Goal: Task Accomplishment & Management: Complete application form

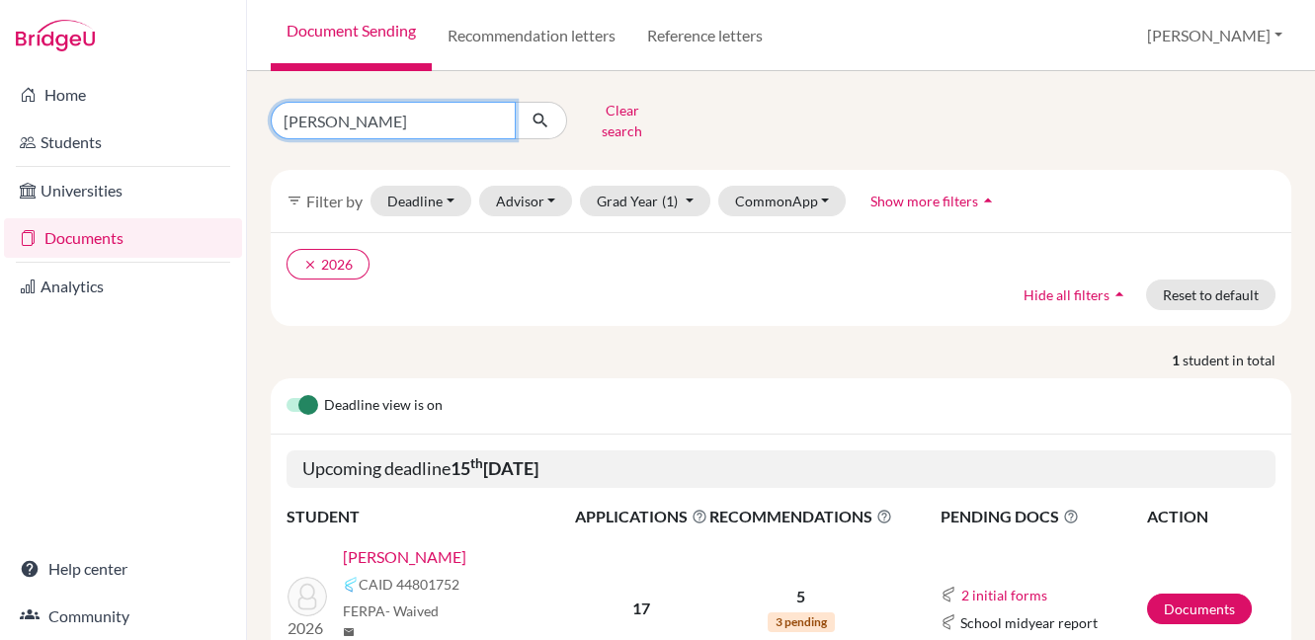
click at [496, 111] on input "[PERSON_NAME]" at bounding box center [393, 121] width 245 height 38
type input "[PERSON_NAME]"
click at [553, 110] on button "submit" at bounding box center [541, 121] width 52 height 38
click at [426, 545] on link "[PERSON_NAME]" at bounding box center [404, 557] width 123 height 24
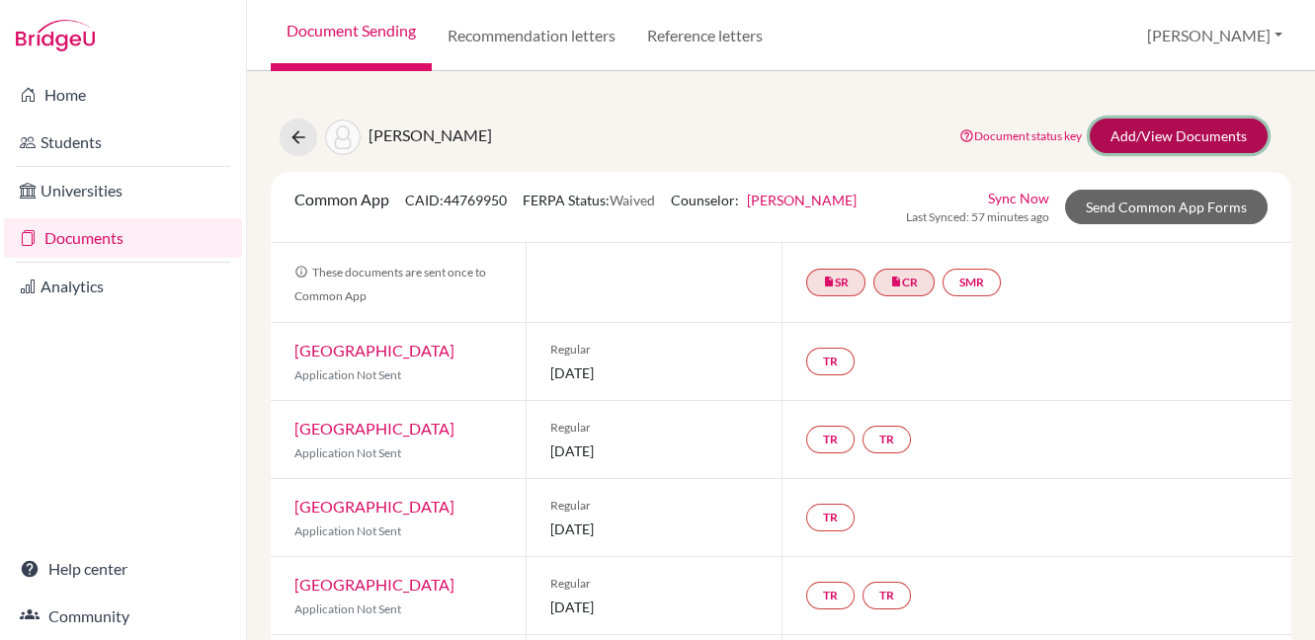
click at [1115, 140] on link "Add/View Documents" at bounding box center [1179, 136] width 178 height 35
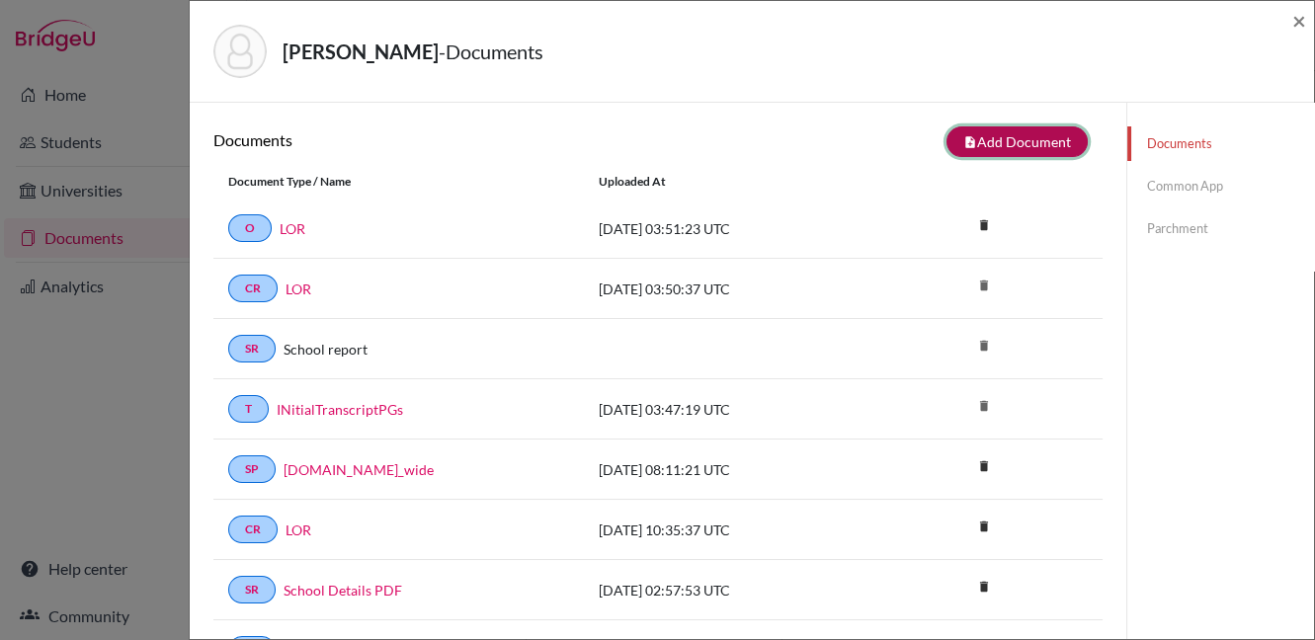
click at [1007, 141] on button "note_add Add Document" at bounding box center [1016, 141] width 141 height 31
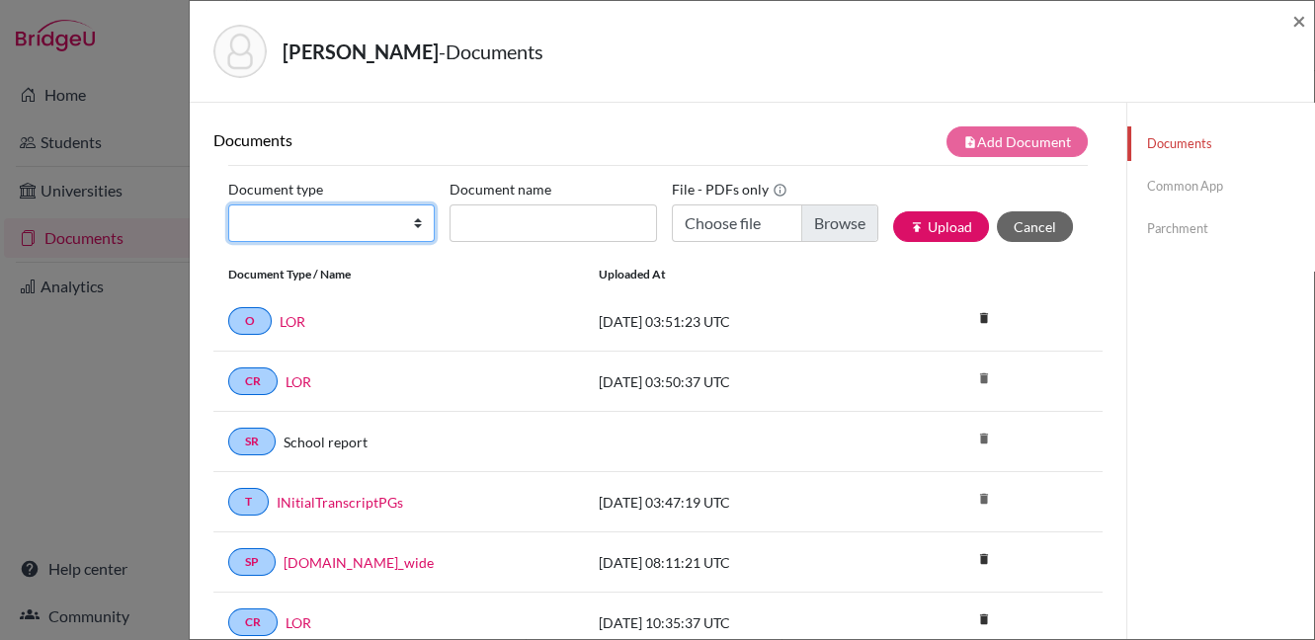
click at [295, 230] on select "Change explanation for Common App reports Counselor recommendation Internationa…" at bounding box center [331, 223] width 206 height 38
select select "39"
click at [228, 204] on select "Change explanation for Common App reports Counselor recommendation Internationa…" at bounding box center [331, 223] width 206 height 38
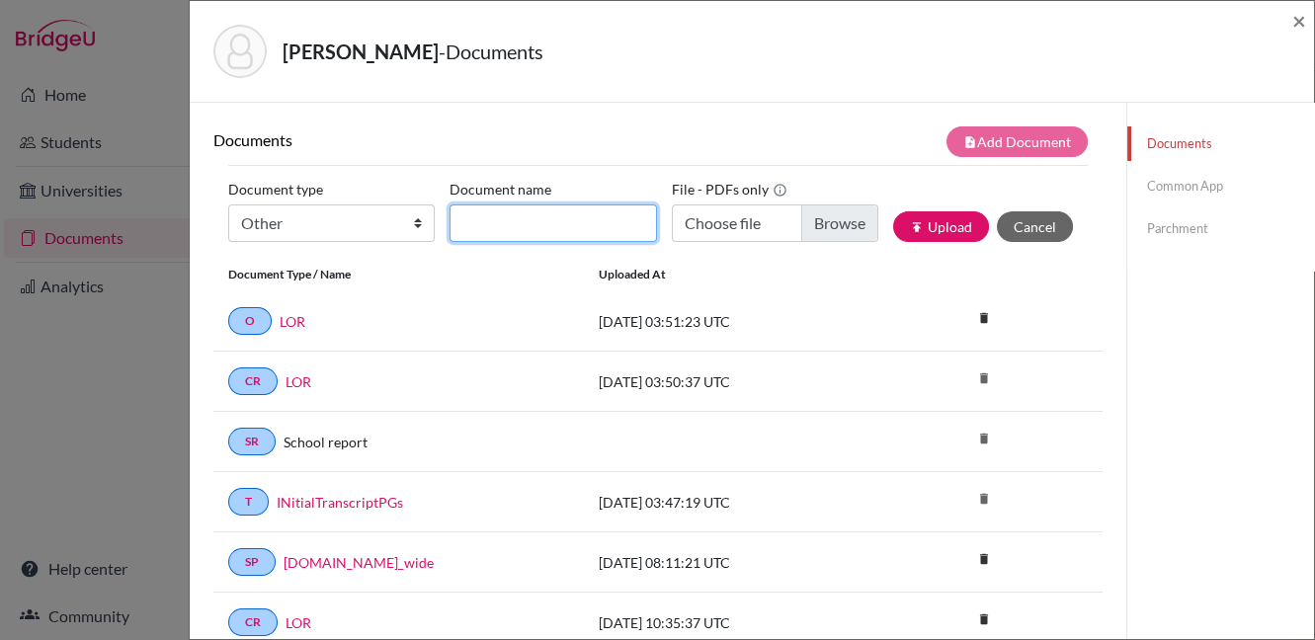
click at [540, 223] on input "Document name" at bounding box center [552, 223] width 206 height 38
type input "LOR"
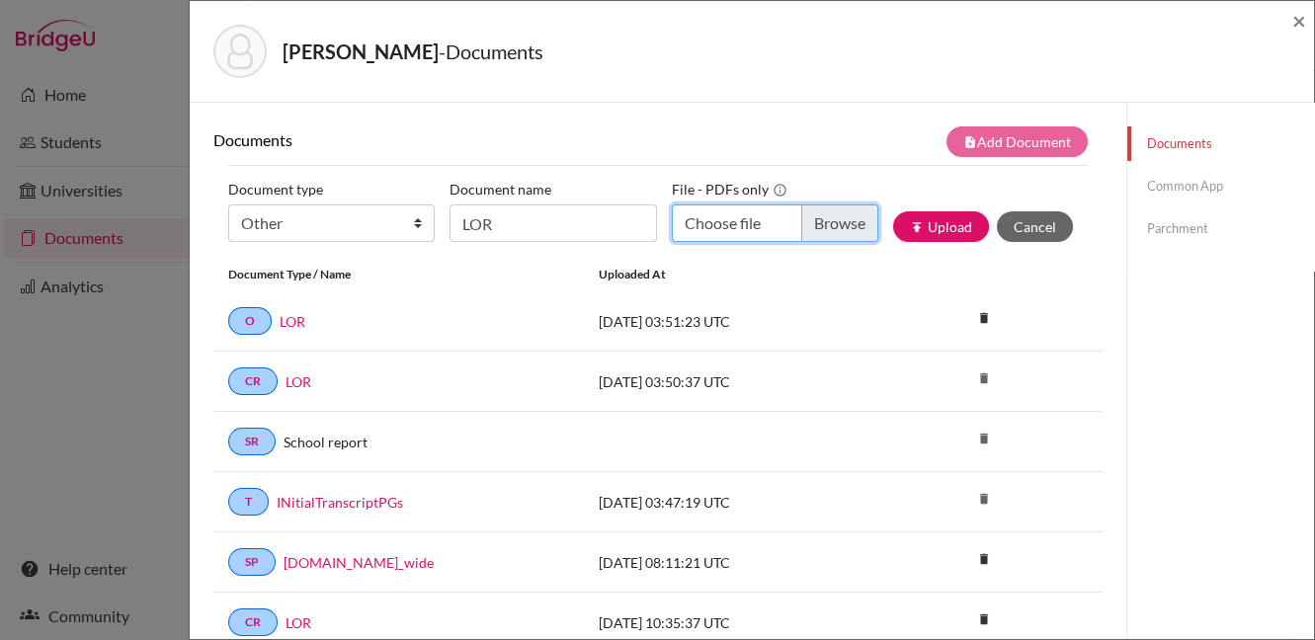
click at [824, 218] on input "Choose file" at bounding box center [775, 223] width 206 height 38
type input "C:\fakepath\Margarita Recommendation Letter.pdf"
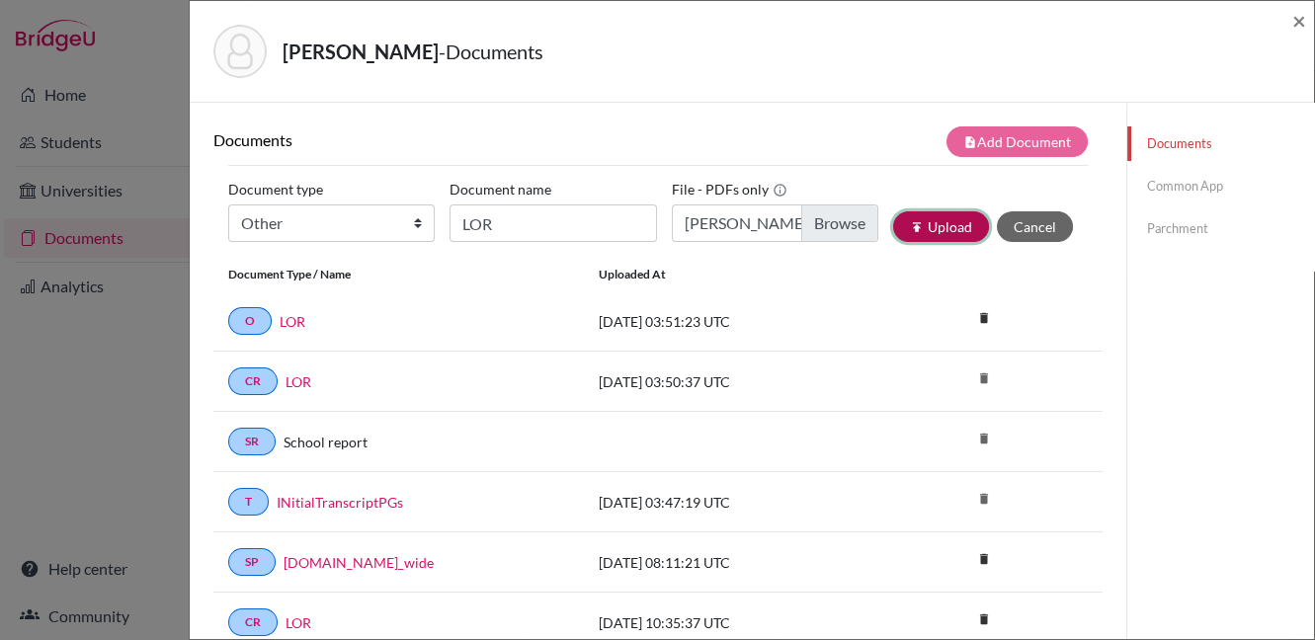
click at [925, 222] on button "publish Upload" at bounding box center [941, 226] width 96 height 31
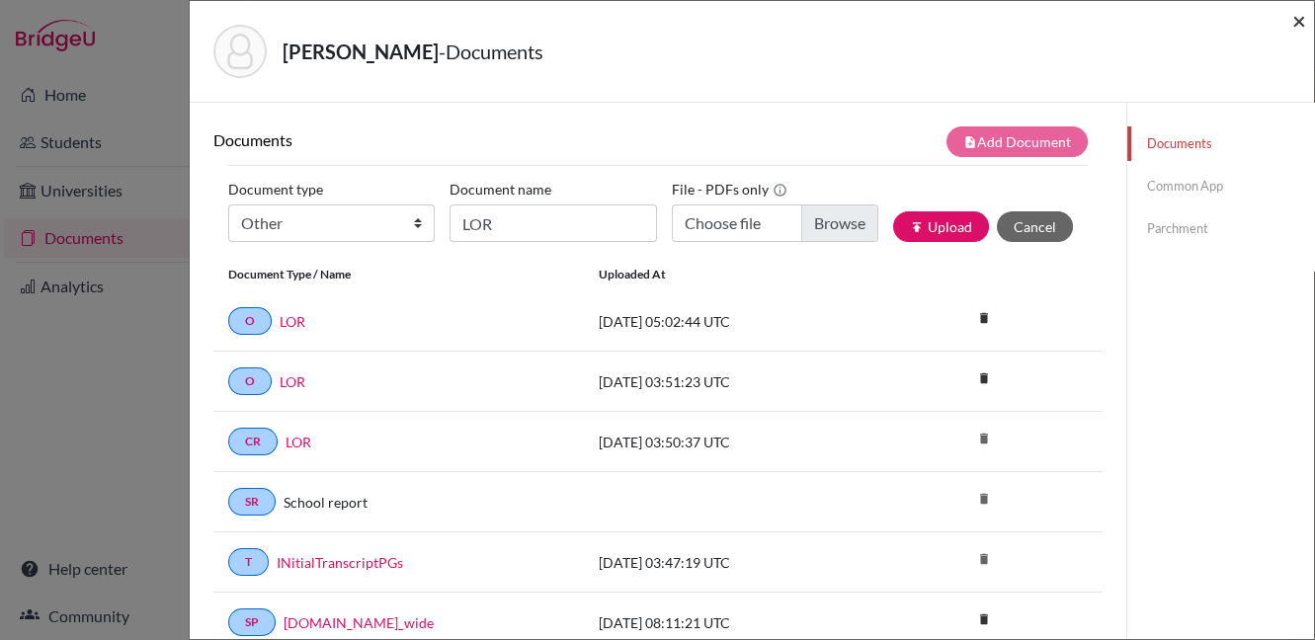
click at [1301, 20] on span "×" at bounding box center [1299, 20] width 14 height 29
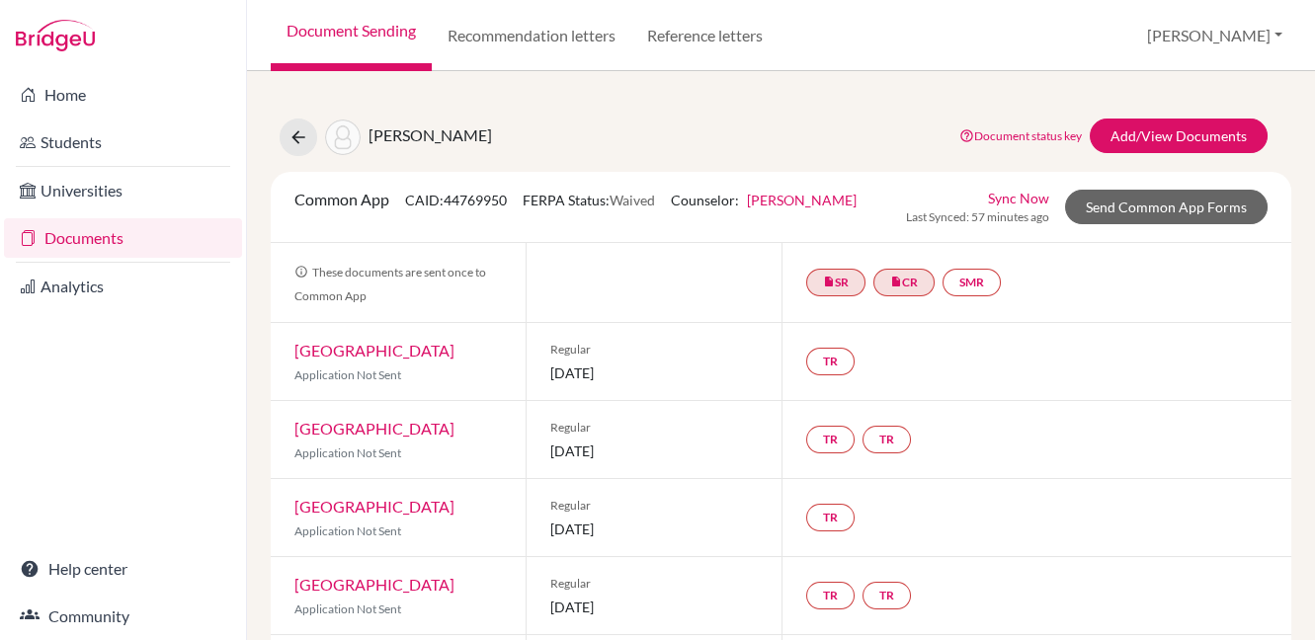
click at [366, 27] on link "Document Sending" at bounding box center [351, 35] width 161 height 71
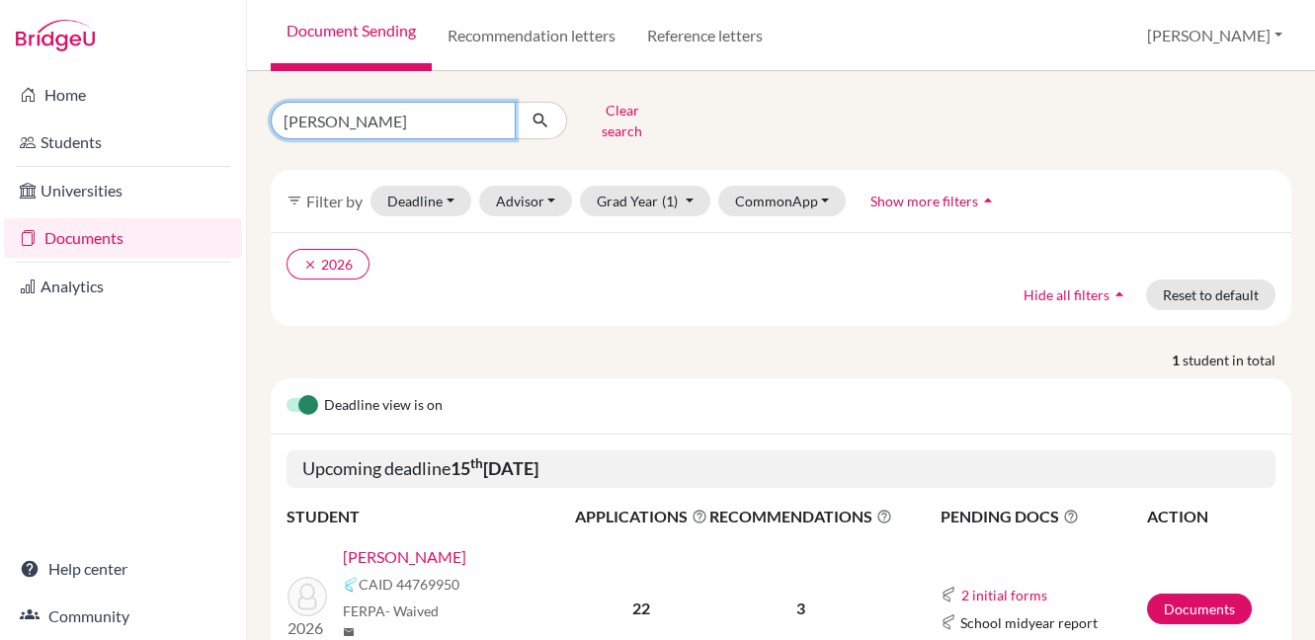
click at [497, 107] on input "[PERSON_NAME]" at bounding box center [393, 121] width 245 height 38
click at [496, 109] on input "[PERSON_NAME]" at bounding box center [393, 121] width 245 height 38
type input "zynah"
click at [552, 114] on button "submit" at bounding box center [541, 121] width 52 height 38
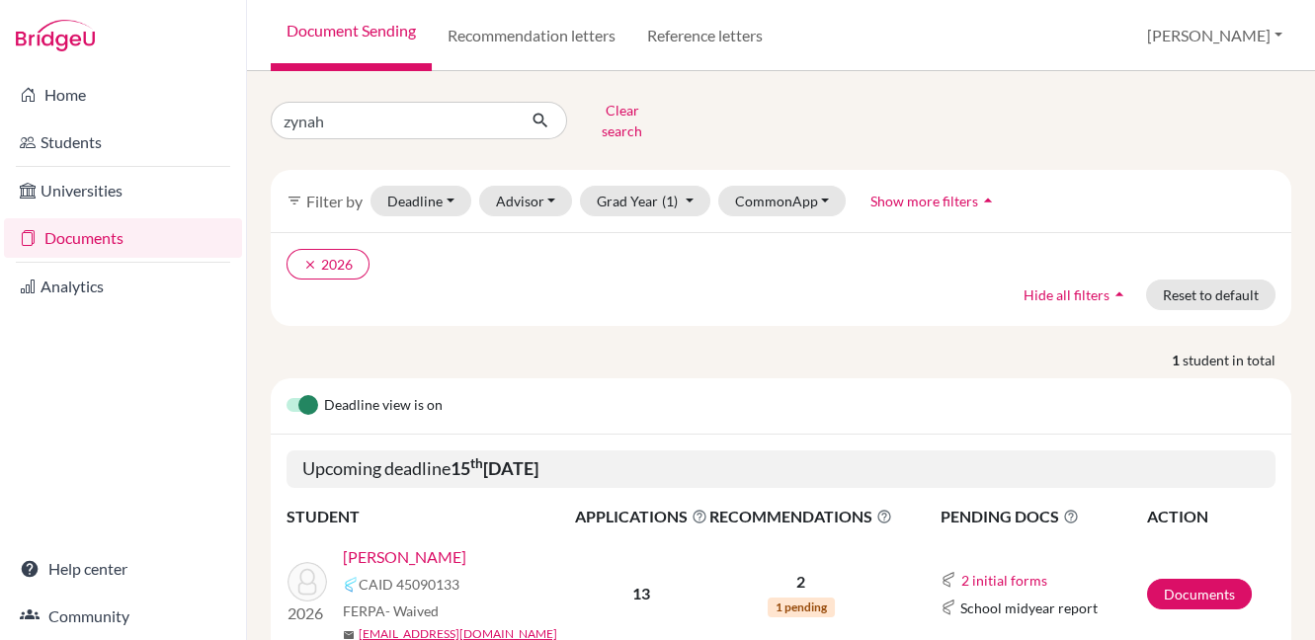
click at [434, 545] on link "Siddiqui, Zynah" at bounding box center [404, 557] width 123 height 24
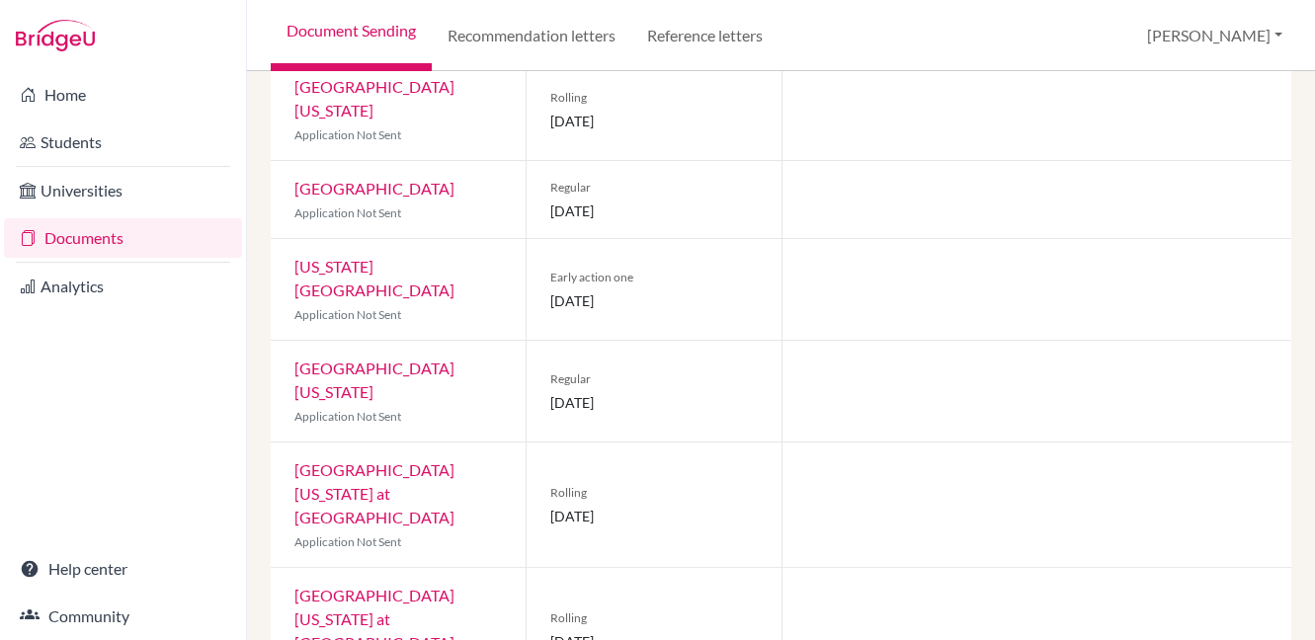
scroll to position [793, 0]
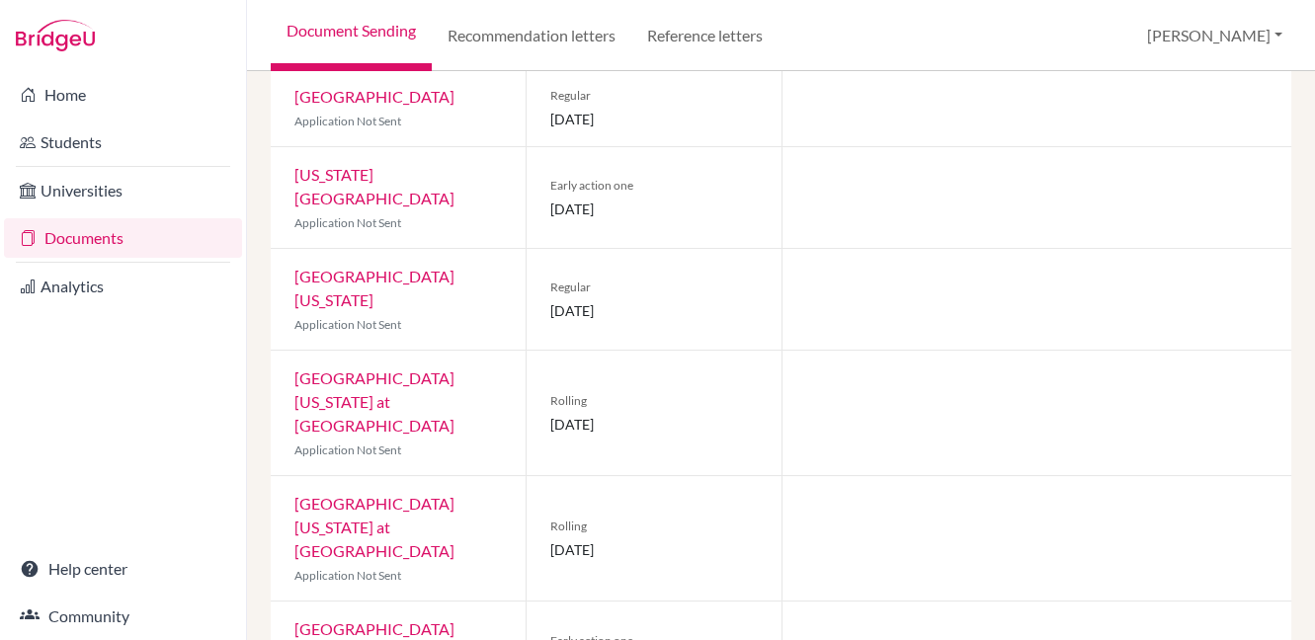
click at [428, 619] on link "University of Texas at Austin" at bounding box center [374, 640] width 160 height 42
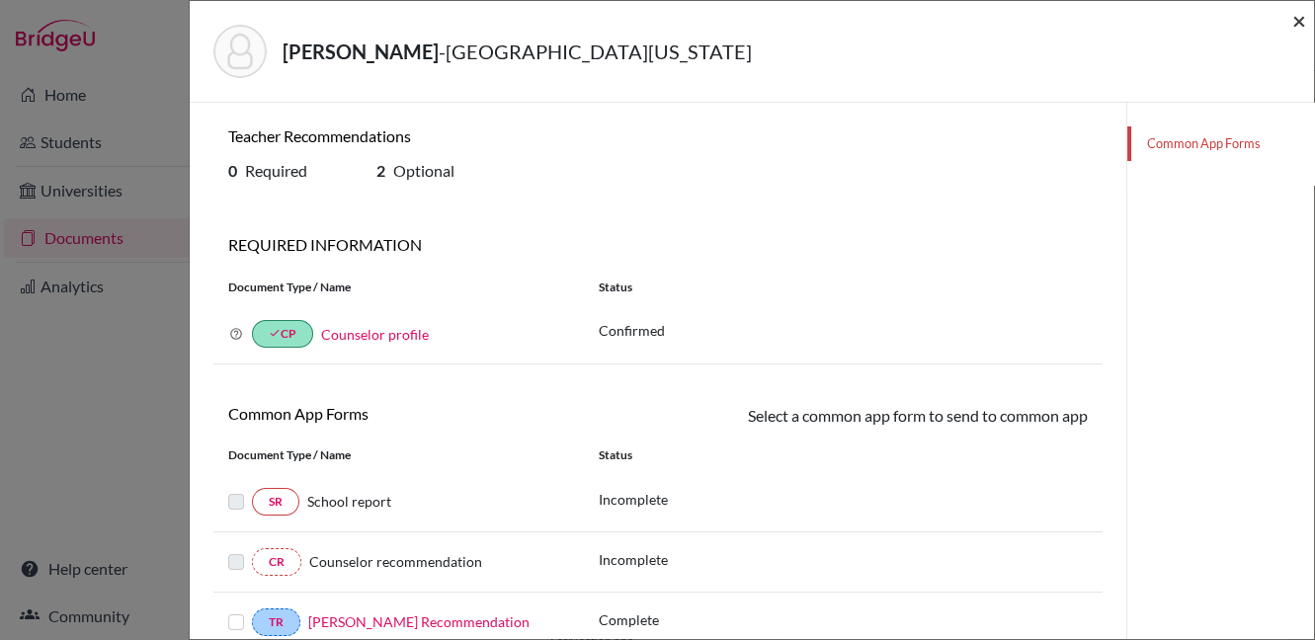
click at [1298, 24] on span "×" at bounding box center [1299, 20] width 14 height 29
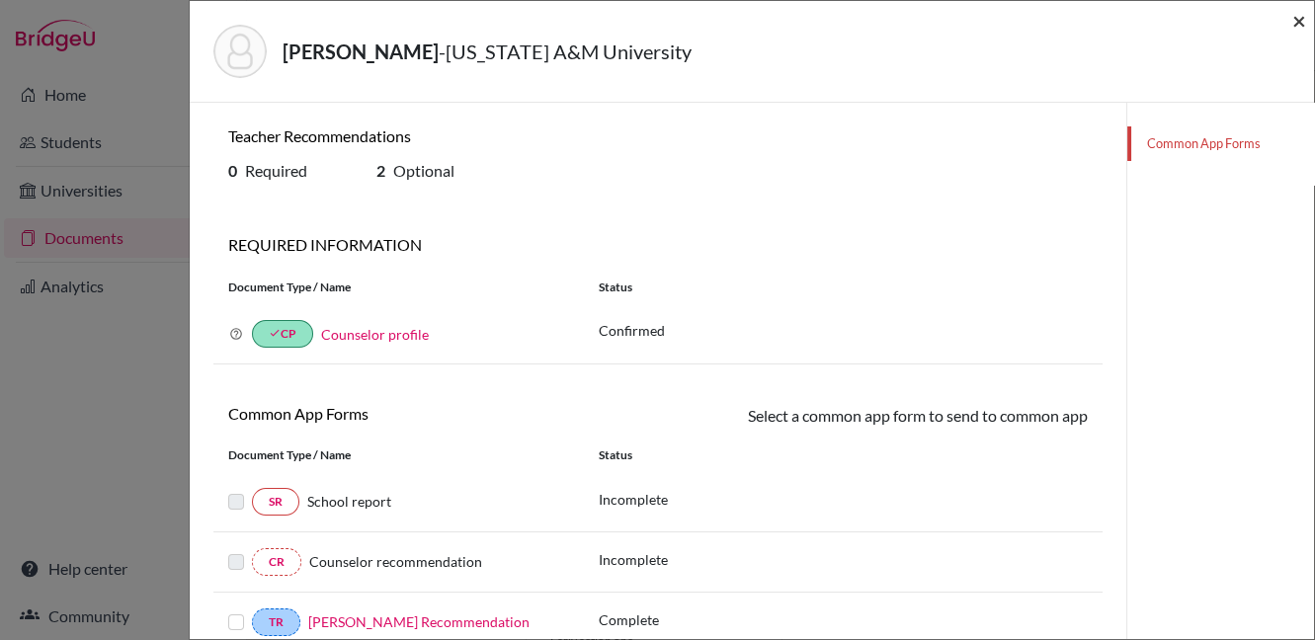
click at [1302, 23] on span "×" at bounding box center [1299, 20] width 14 height 29
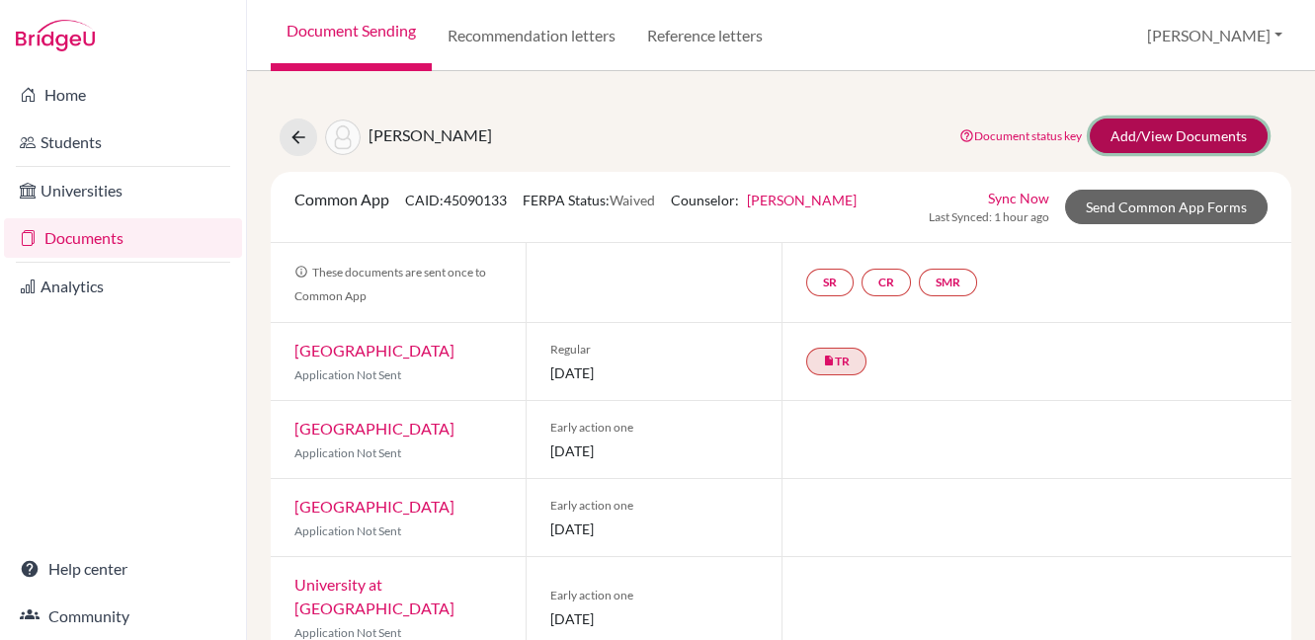
click at [1134, 137] on link "Add/View Documents" at bounding box center [1179, 136] width 178 height 35
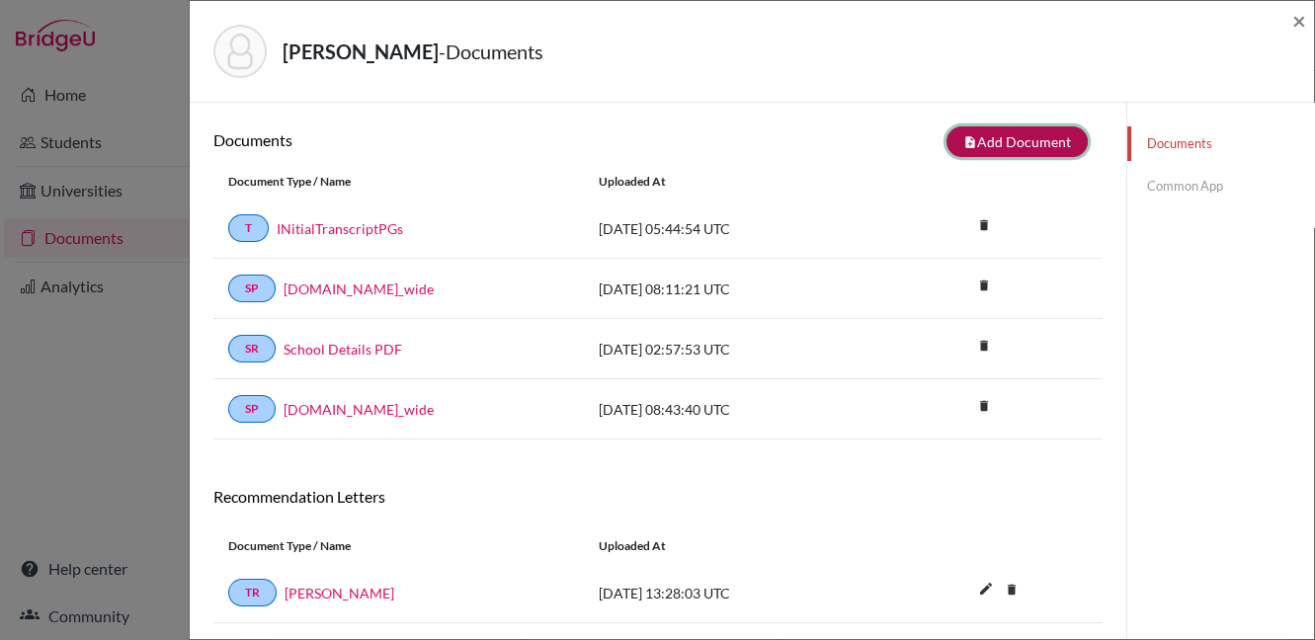
click at [1001, 139] on button "note_add Add Document" at bounding box center [1016, 141] width 141 height 31
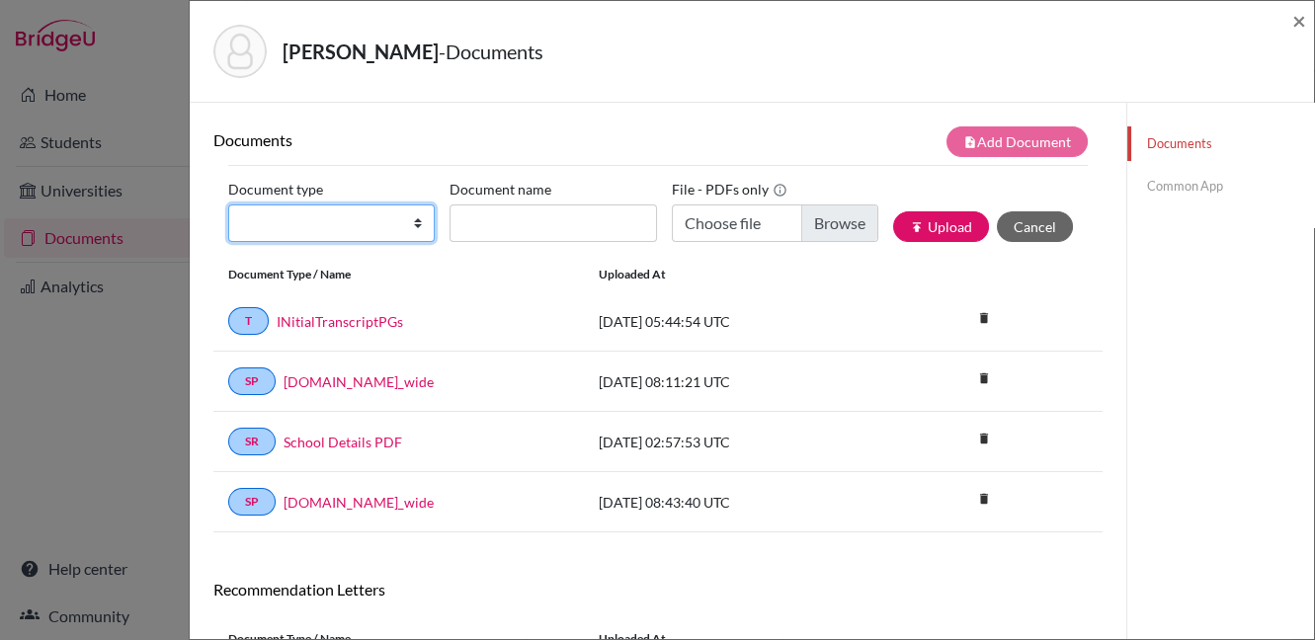
click at [262, 223] on select "Change explanation for Common App reports Counselor recommendation Internationa…" at bounding box center [331, 223] width 206 height 38
select select "2"
click at [228, 204] on select "Change explanation for Common App reports Counselor recommendation Internationa…" at bounding box center [331, 223] width 206 height 38
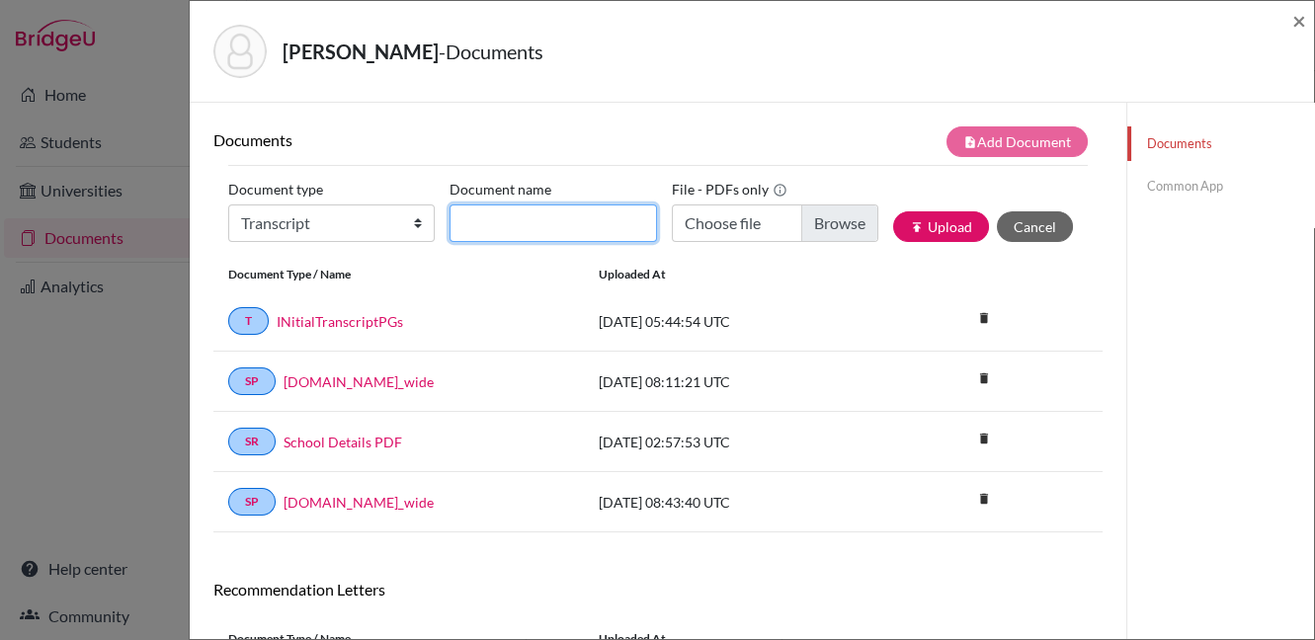
click at [492, 216] on input "Document name" at bounding box center [552, 223] width 206 height 38
type input "INitialTranscriptPGs"
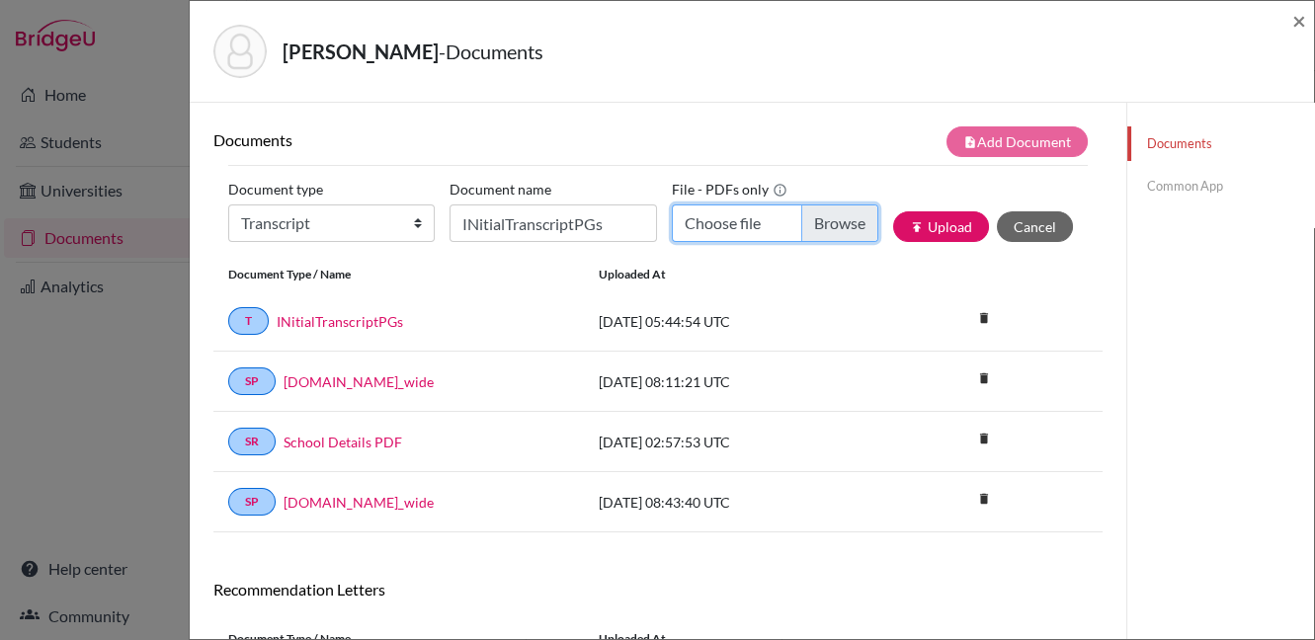
click at [808, 231] on input "Choose file" at bounding box center [775, 223] width 206 height 38
type input "C:\fakepath\Siddiqui, Zynah - Transcript with PG.pdf"
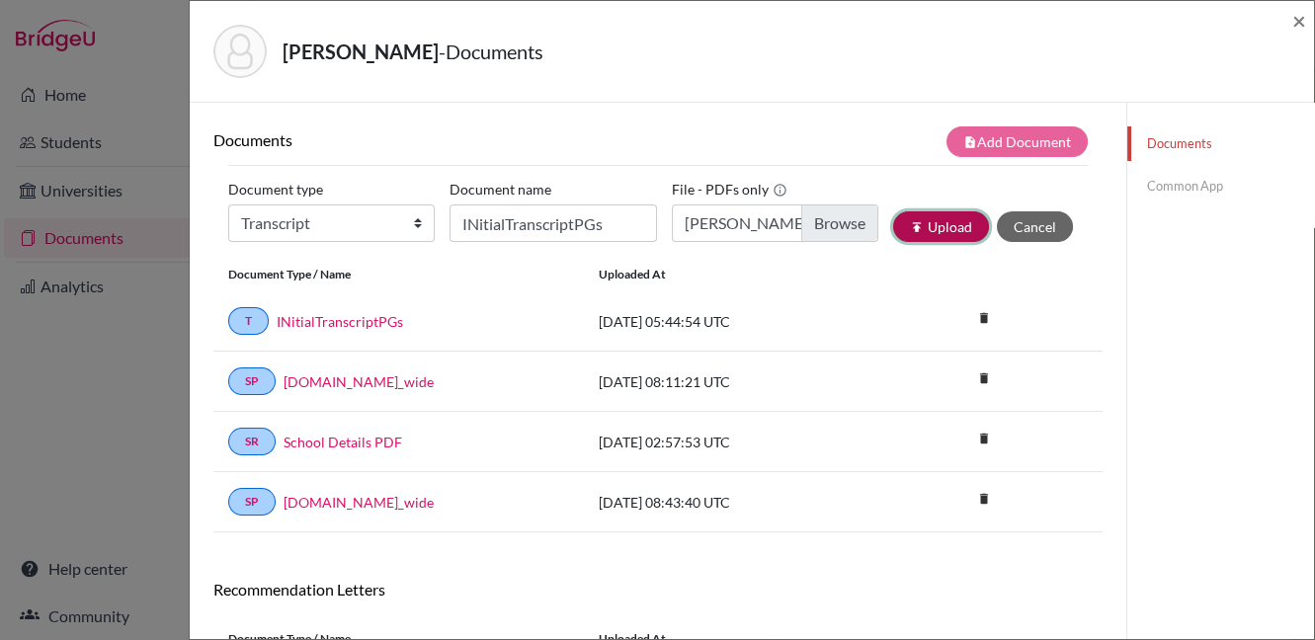
click at [922, 230] on button "publish Upload" at bounding box center [941, 226] width 96 height 31
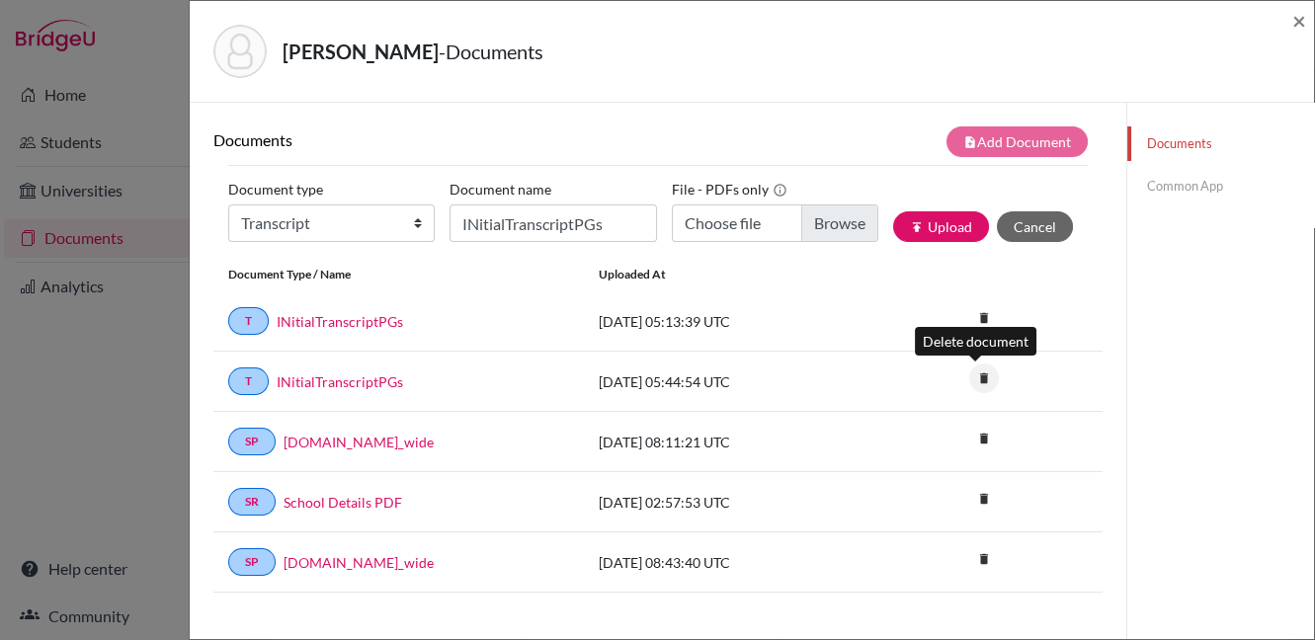
click at [973, 378] on icon "delete" at bounding box center [984, 379] width 30 height 30
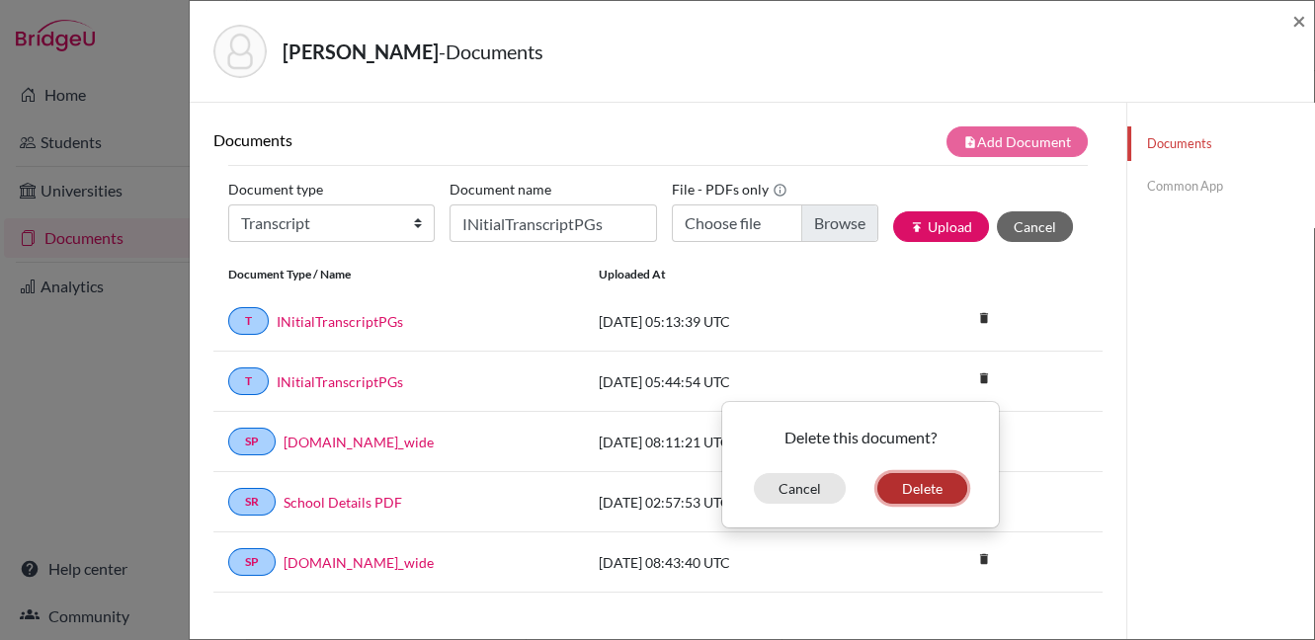
click at [908, 486] on button "Delete" at bounding box center [922, 488] width 90 height 31
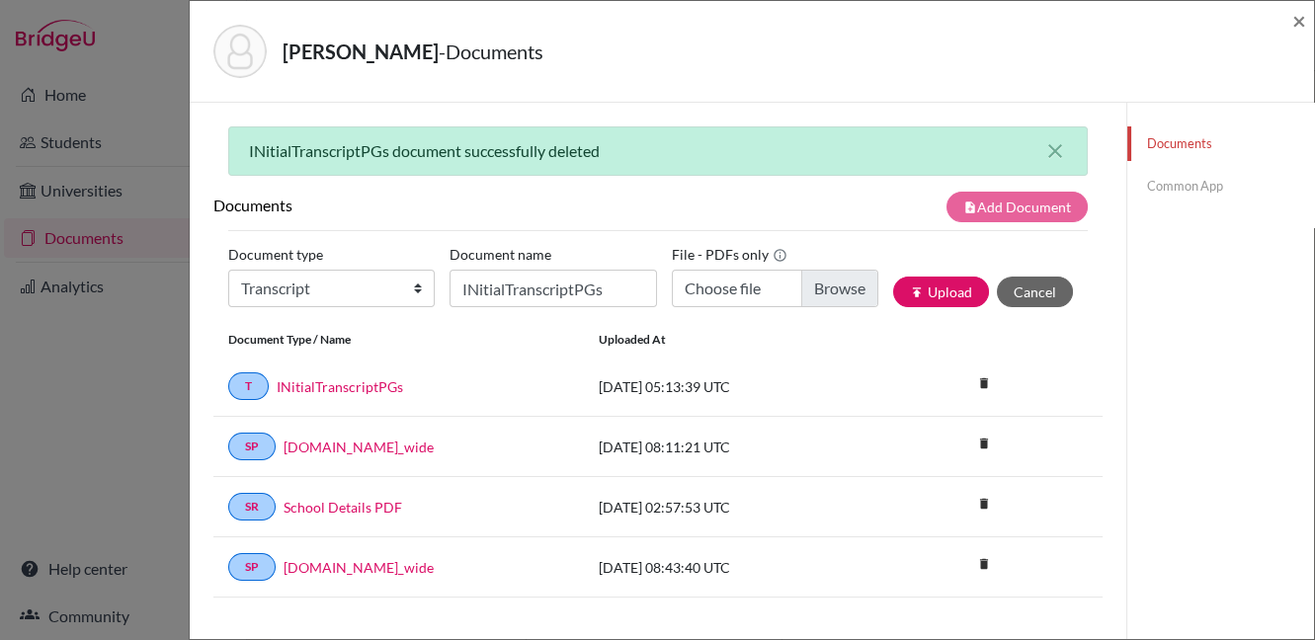
click at [1171, 184] on link "Common App" at bounding box center [1220, 186] width 187 height 35
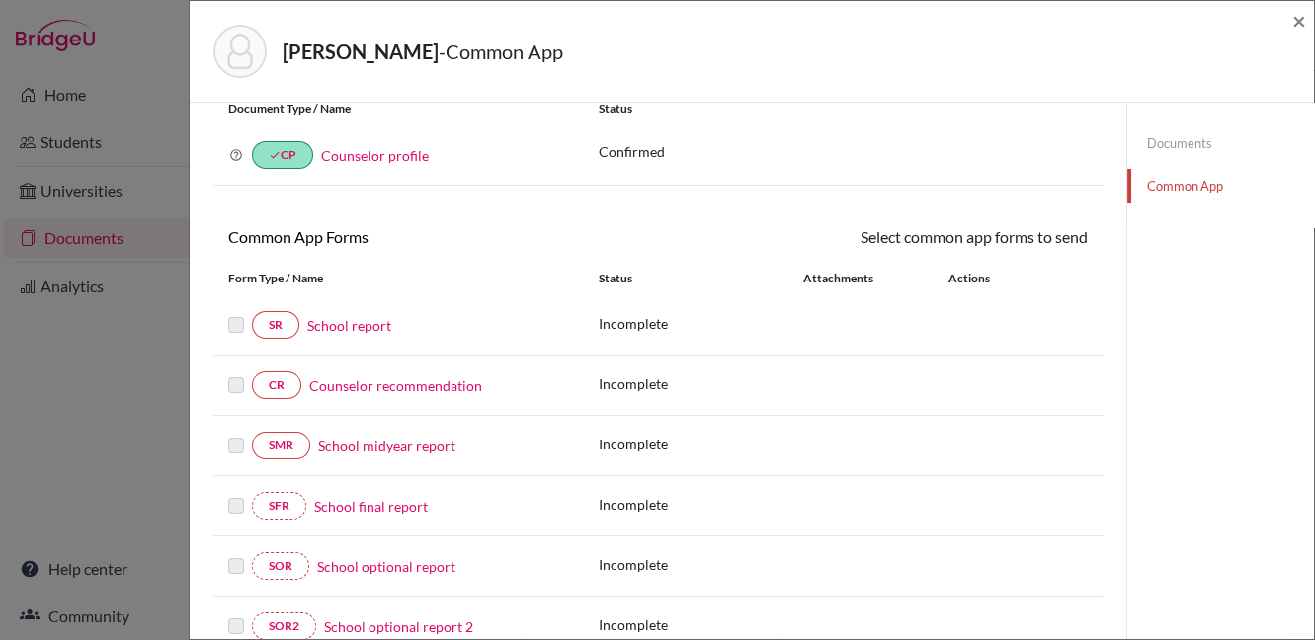
scroll to position [67, 0]
click at [355, 325] on link "School report" at bounding box center [349, 327] width 84 height 21
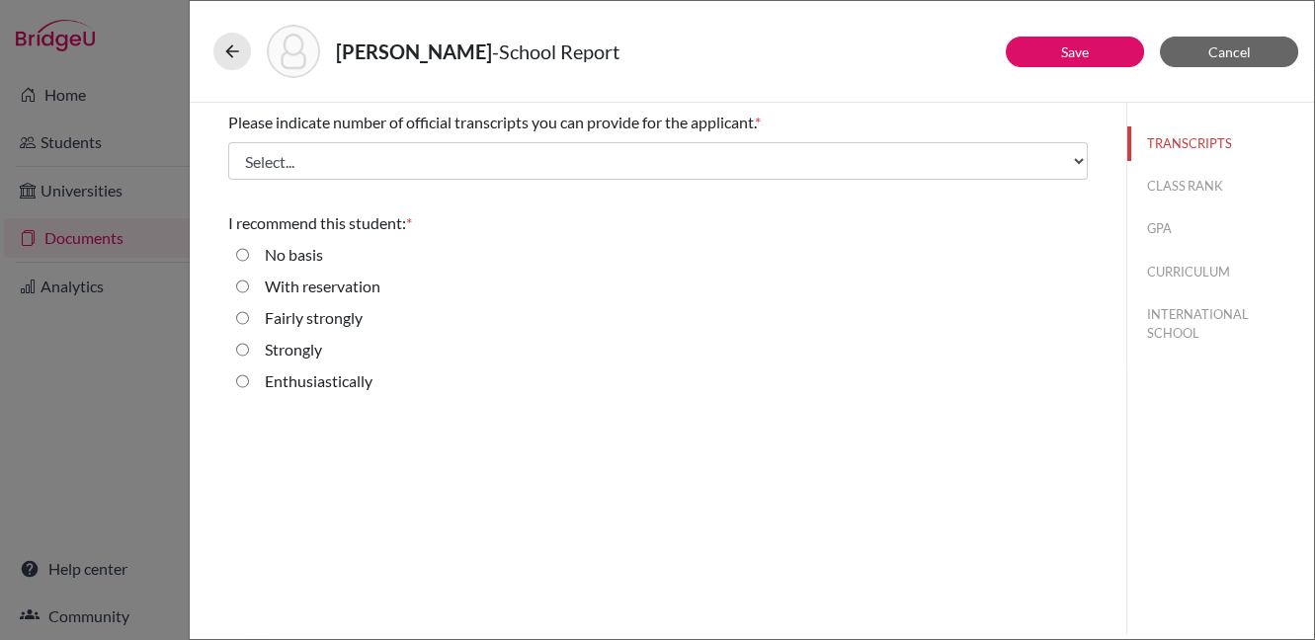
click at [244, 380] on input "Enthusiastically" at bounding box center [242, 381] width 13 height 24
radio input "true"
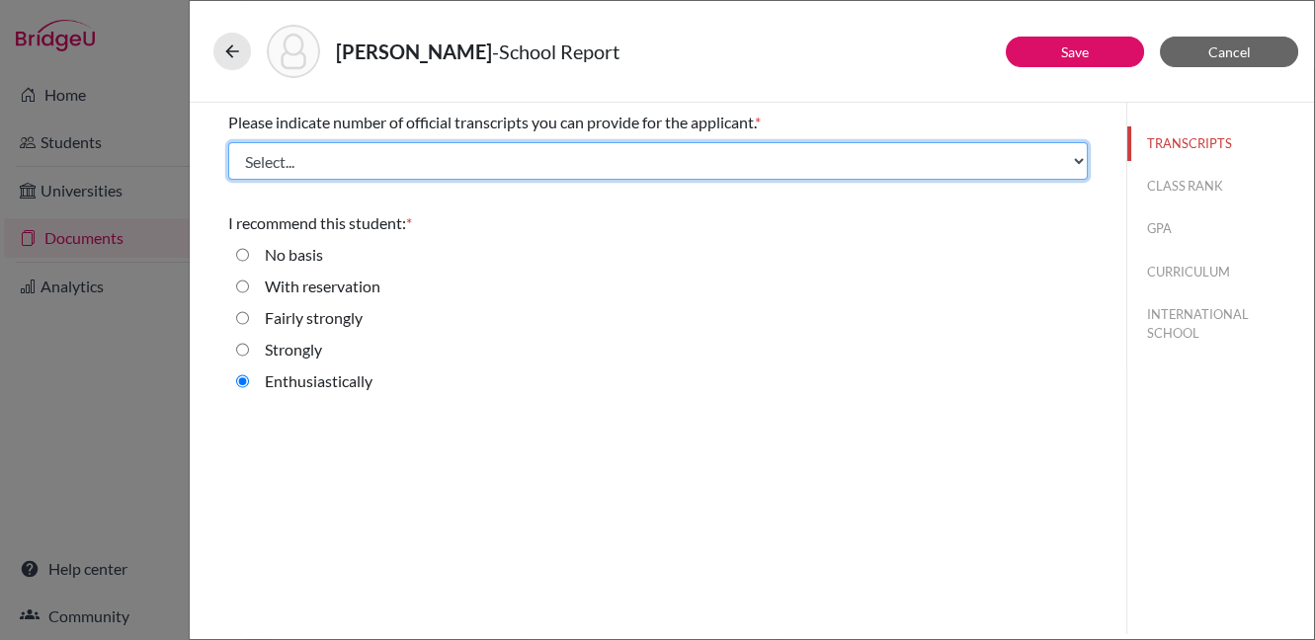
click at [524, 161] on select "Select... 1 2 3 4" at bounding box center [657, 161] width 859 height 38
select select "1"
click at [228, 142] on select "Select... 1 2 3 4" at bounding box center [657, 161] width 859 height 38
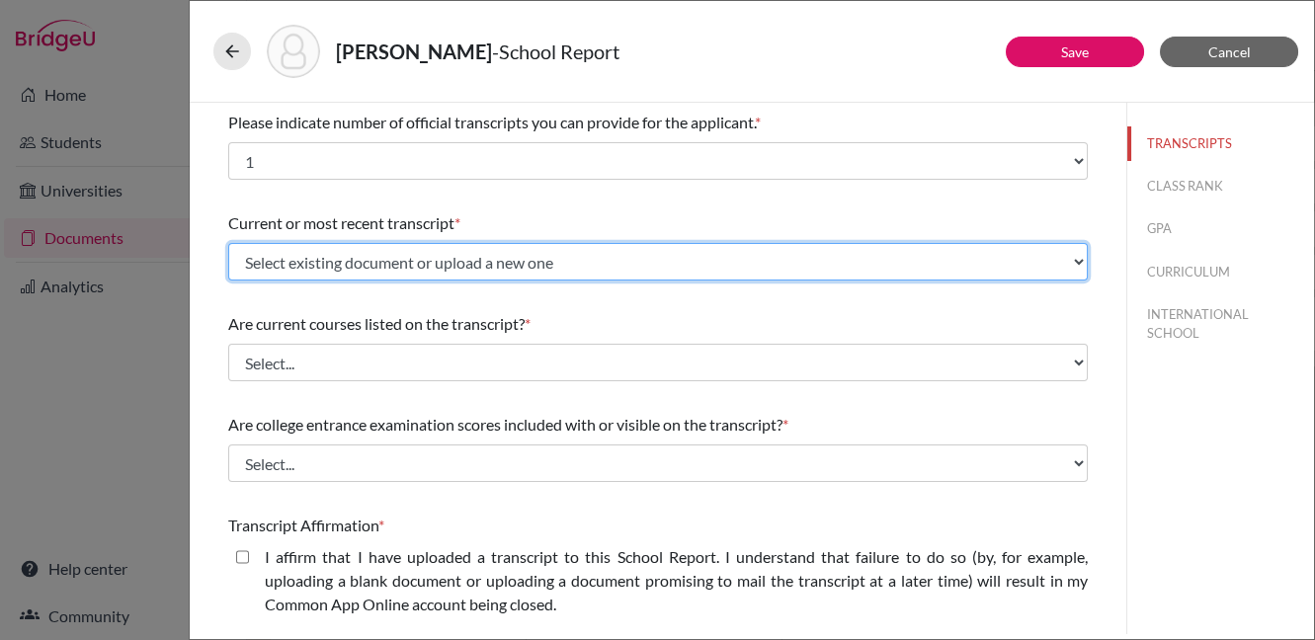
click at [707, 265] on select "Select existing document or upload a new one INitialTranscriptPGs Upload New Fi…" at bounding box center [657, 262] width 859 height 38
select select "686315"
click at [228, 243] on select "Select existing document or upload a new one INitialTranscriptPGs Upload New Fi…" at bounding box center [657, 262] width 859 height 38
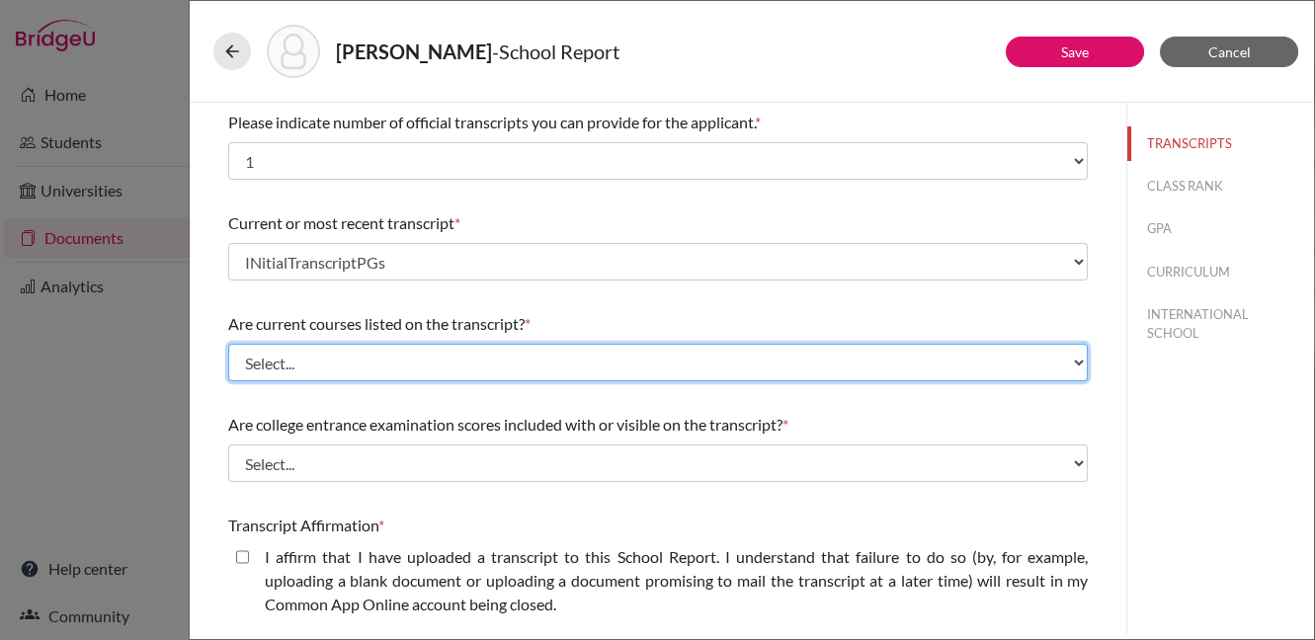
click at [707, 367] on select "Select... Yes No" at bounding box center [657, 363] width 859 height 38
select select "0"
click at [228, 344] on select "Select... Yes No" at bounding box center [657, 363] width 859 height 38
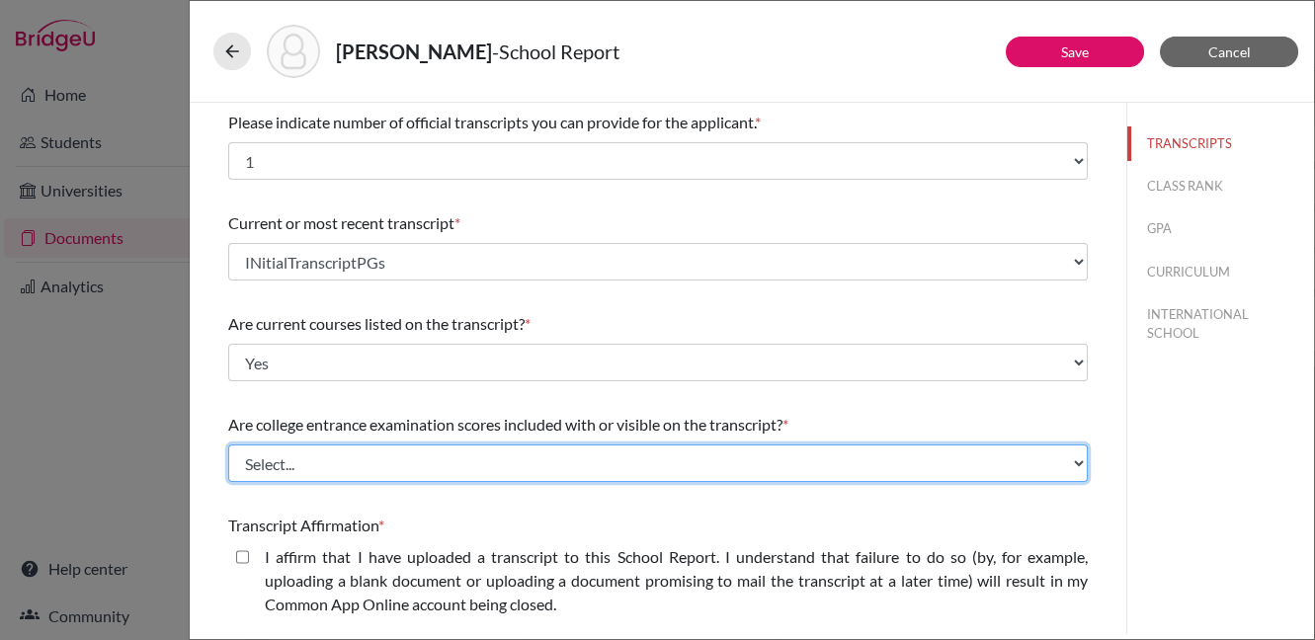
click at [783, 463] on select "Select... Yes No" at bounding box center [657, 464] width 859 height 38
select select "1"
click at [228, 445] on select "Select... Yes No" at bounding box center [657, 464] width 859 height 38
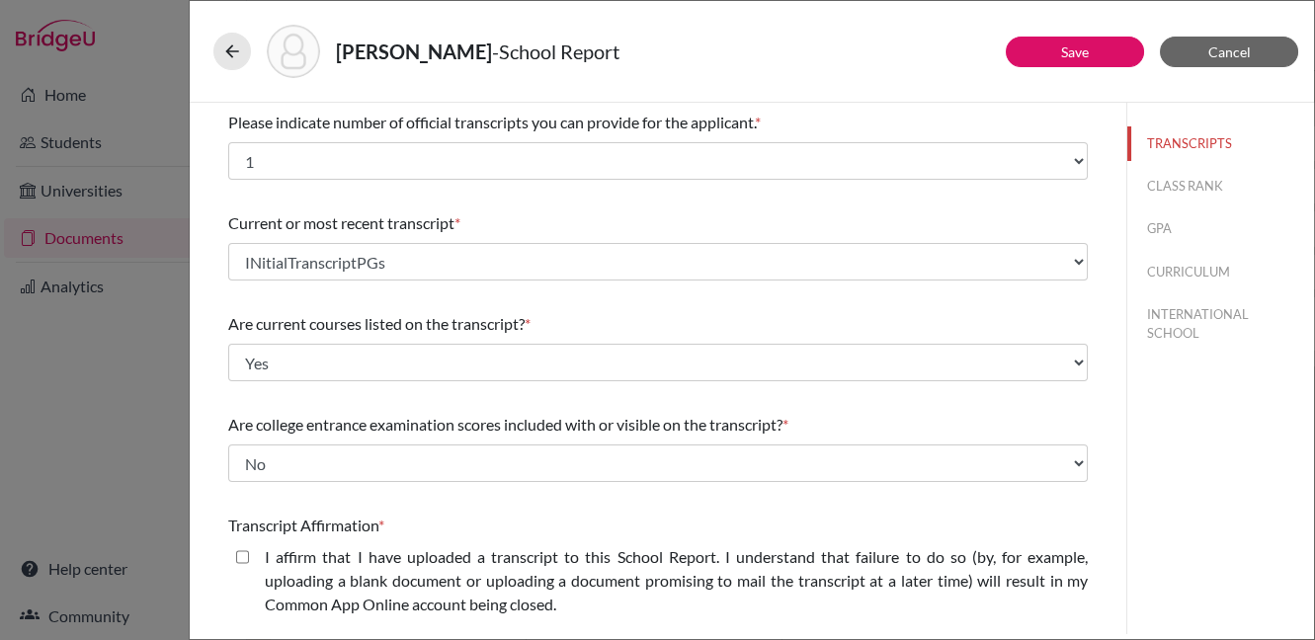
click at [244, 559] on closed\ "I affirm that I have uploaded a transcript to this School Report. I understand …" at bounding box center [242, 557] width 13 height 24
checkbox closed\ "true"
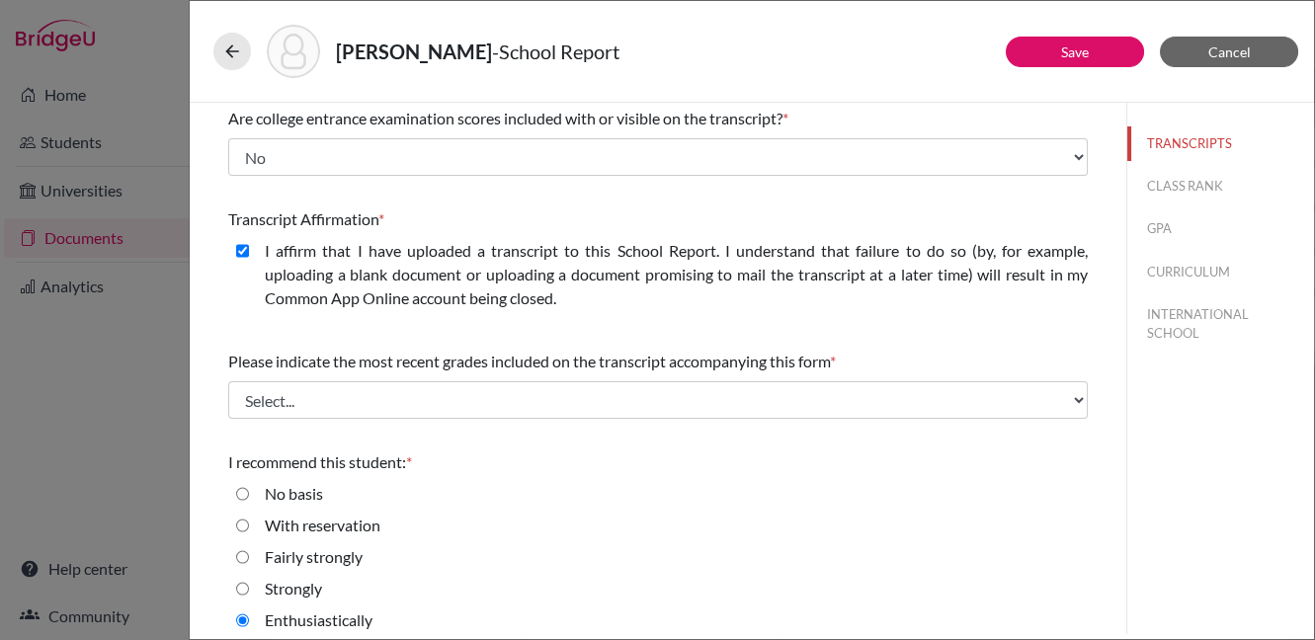
scroll to position [319, 0]
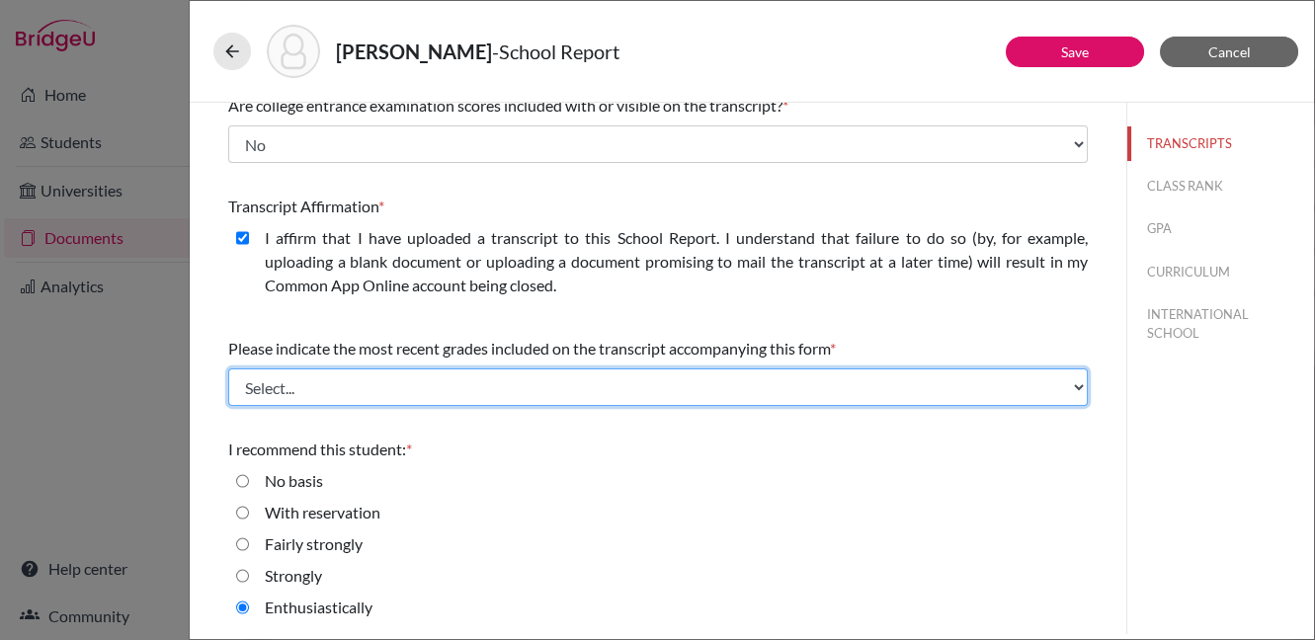
click at [825, 391] on select "Select... Final junior year grades 1st Quarter senior year grades 2nd Quarter/1…" at bounding box center [657, 387] width 859 height 38
select select "0"
click at [228, 368] on select "Select... Final junior year grades 1st Quarter senior year grades 2nd Quarter/1…" at bounding box center [657, 387] width 859 height 38
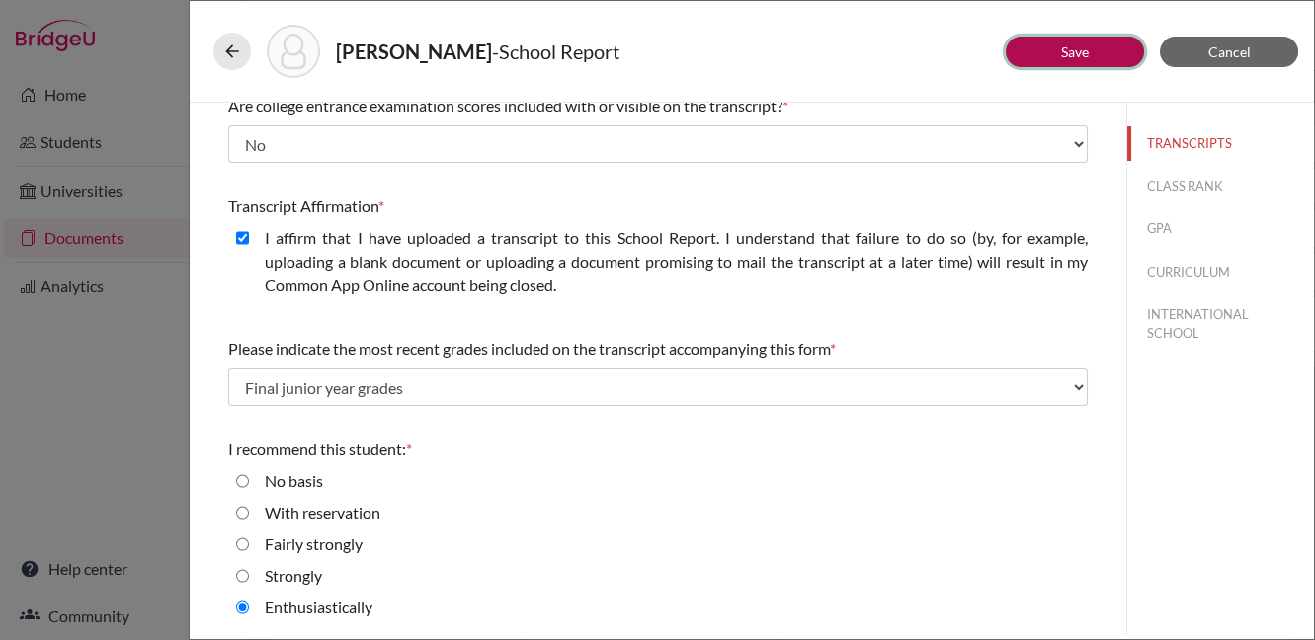
click at [1096, 53] on button "Save" at bounding box center [1075, 52] width 138 height 31
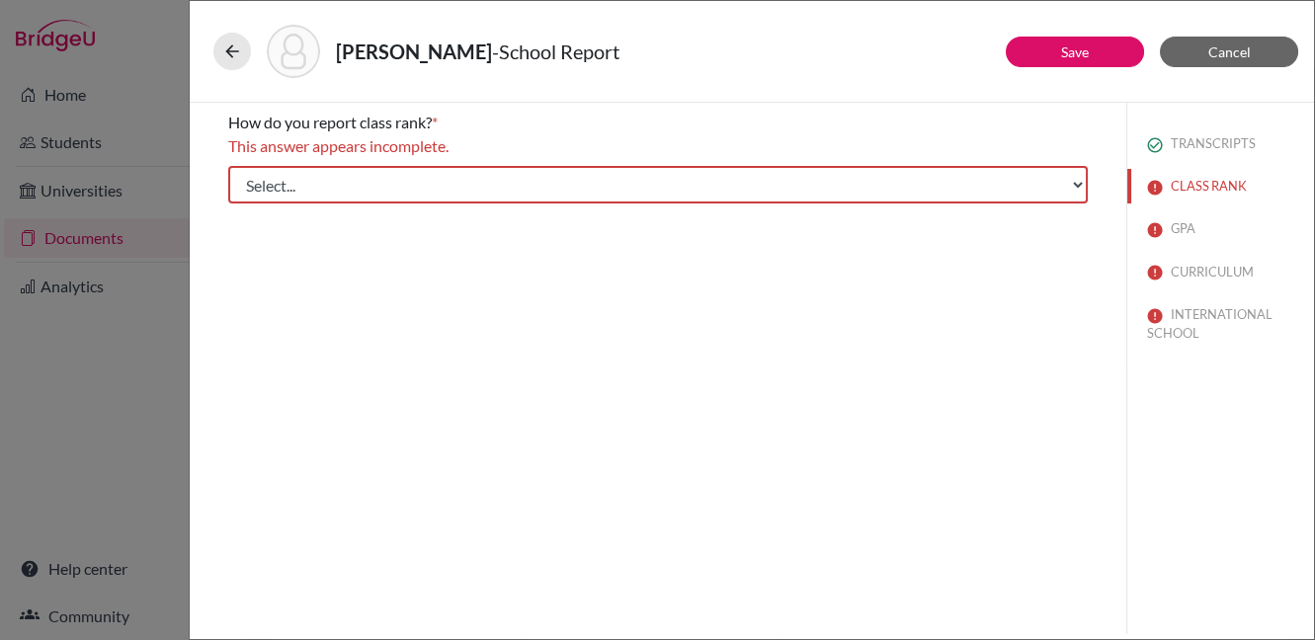
scroll to position [0, 0]
click at [817, 181] on select "Select... Exact Decile Quintile Quartile None" at bounding box center [657, 185] width 859 height 38
select select "5"
click at [228, 166] on select "Select... Exact Decile Quintile Quartile None" at bounding box center [657, 185] width 859 height 38
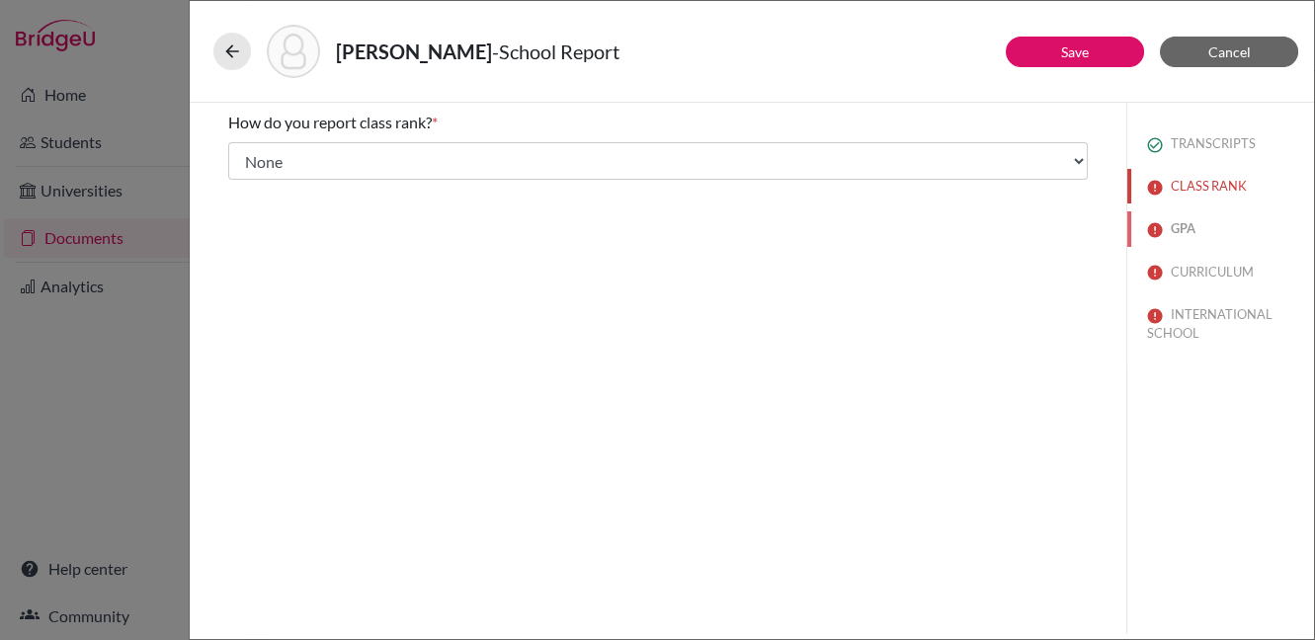
click at [1194, 229] on button "GPA" at bounding box center [1220, 228] width 187 height 35
click at [245, 210] on input "No" at bounding box center [242, 210] width 13 height 24
radio input "true"
click at [1177, 276] on button "CURRICULUM" at bounding box center [1220, 272] width 187 height 35
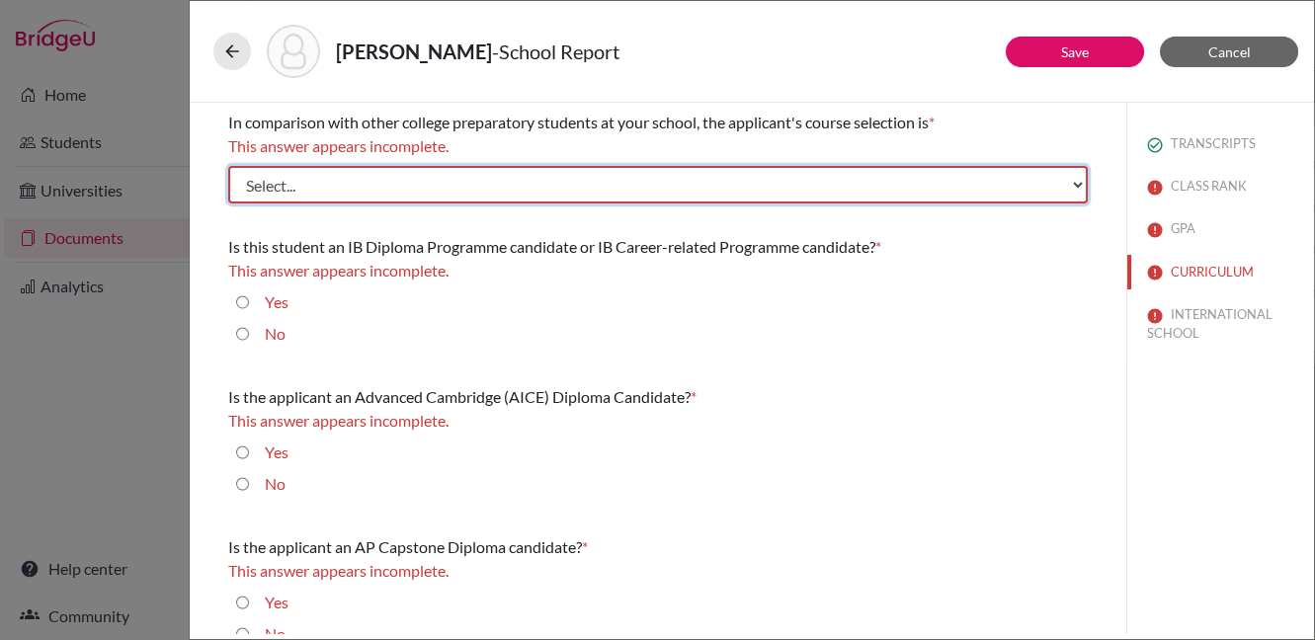
click at [754, 189] on select "Select... Less than demanding Average Demanding Very demanding Most demanding P…" at bounding box center [657, 185] width 859 height 38
select select "4"
click at [228, 166] on select "Select... Less than demanding Average Demanding Very demanding Most demanding P…" at bounding box center [657, 185] width 859 height 38
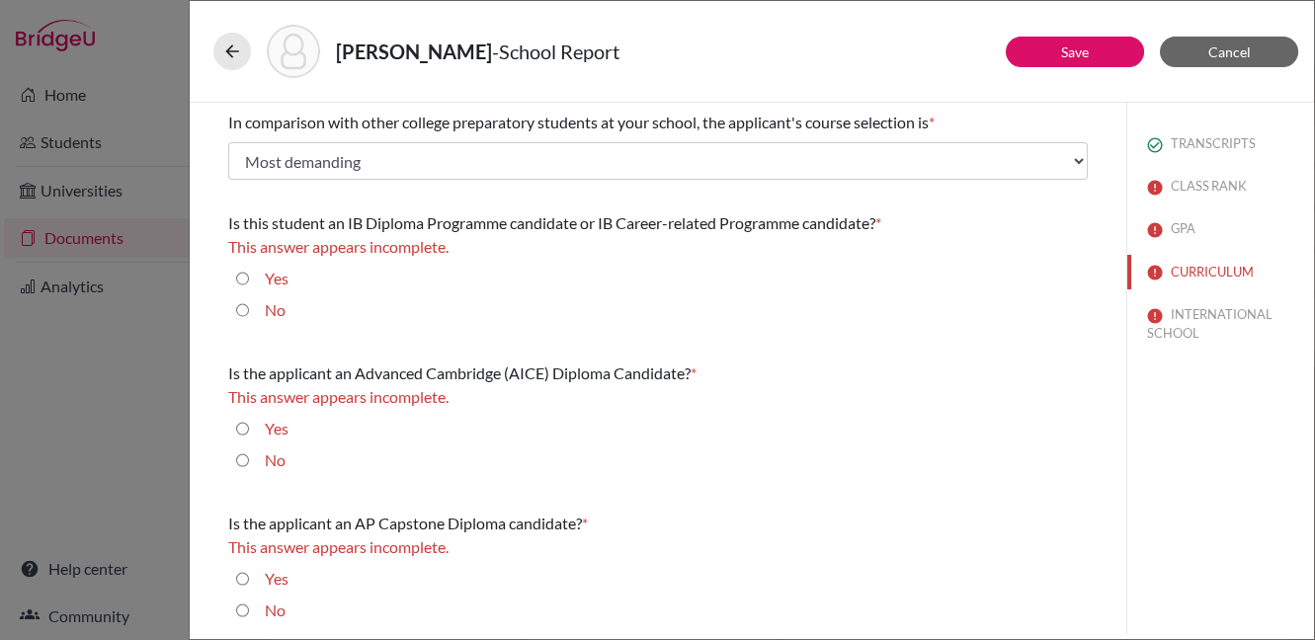
click at [244, 274] on input "Yes" at bounding box center [242, 279] width 13 height 24
radio input "true"
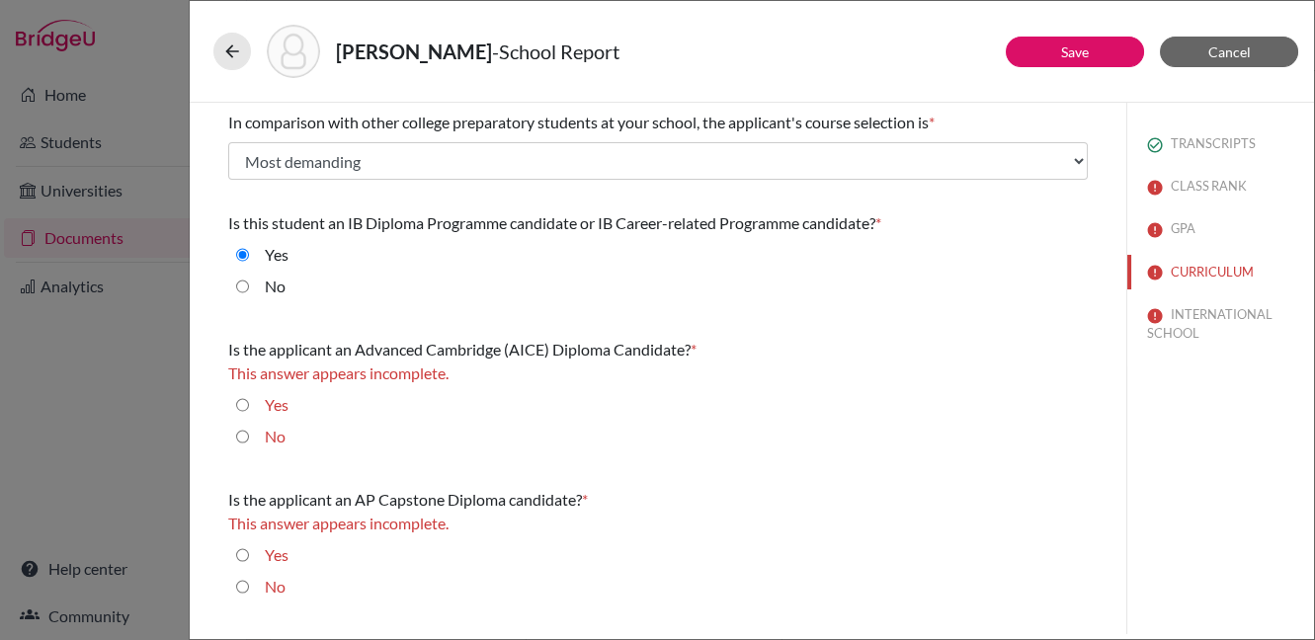
click at [244, 435] on input "No" at bounding box center [242, 437] width 13 height 24
radio input "true"
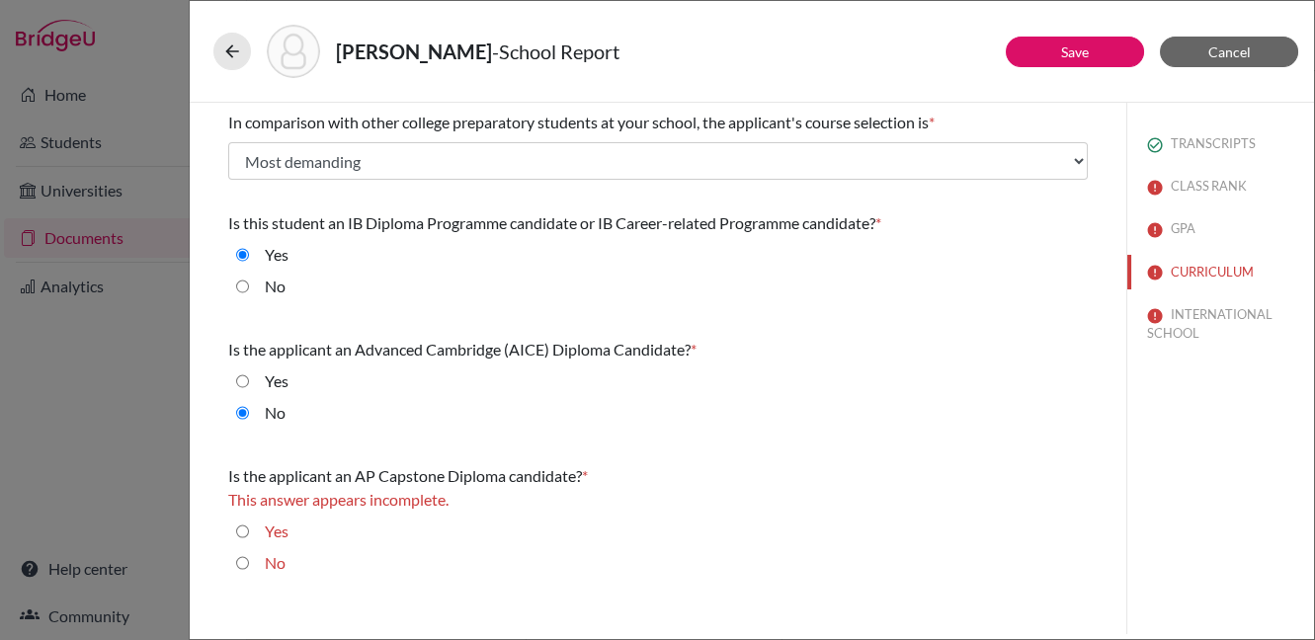
click at [245, 562] on input "No" at bounding box center [242, 563] width 13 height 24
radio input "true"
click at [1201, 317] on button "INTERNATIONAL SCHOOL" at bounding box center [1220, 323] width 187 height 53
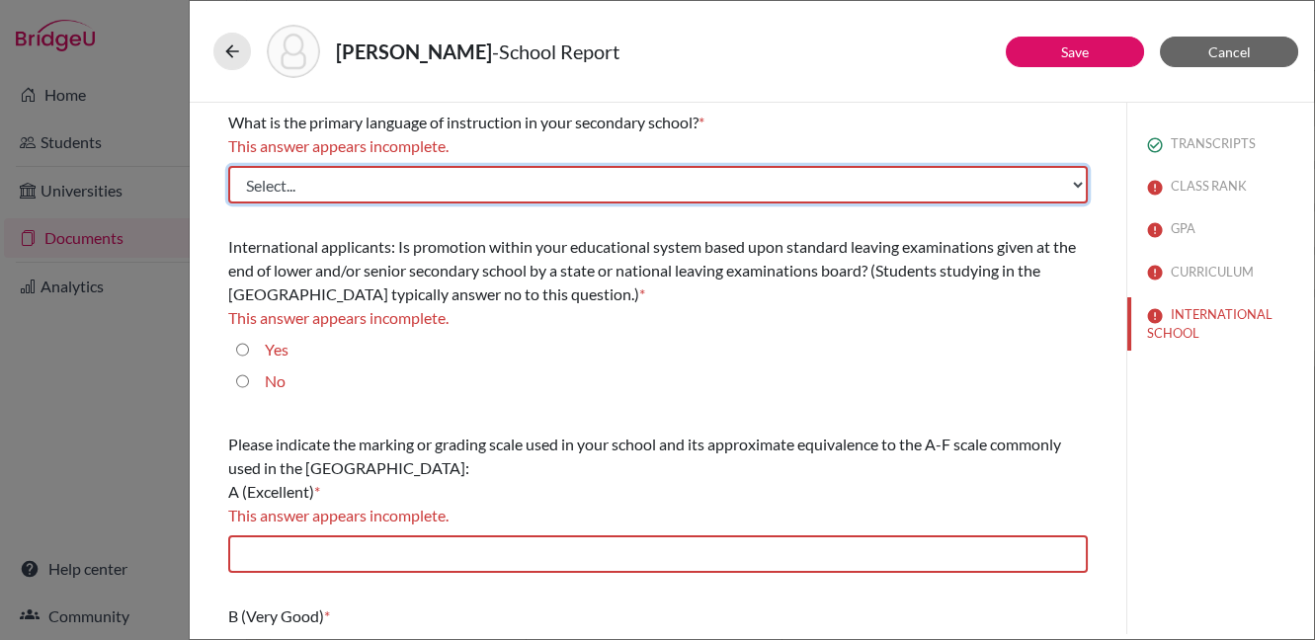
click at [714, 184] on select "Select... Albanian Arabic Armenian Assamese Azerbaijani Belarusian Bengali Bulg…" at bounding box center [657, 185] width 859 height 38
select select "14"
click at [228, 166] on select "Select... Albanian Arabic Armenian Assamese Azerbaijani Belarusian Bengali Bulg…" at bounding box center [657, 185] width 859 height 38
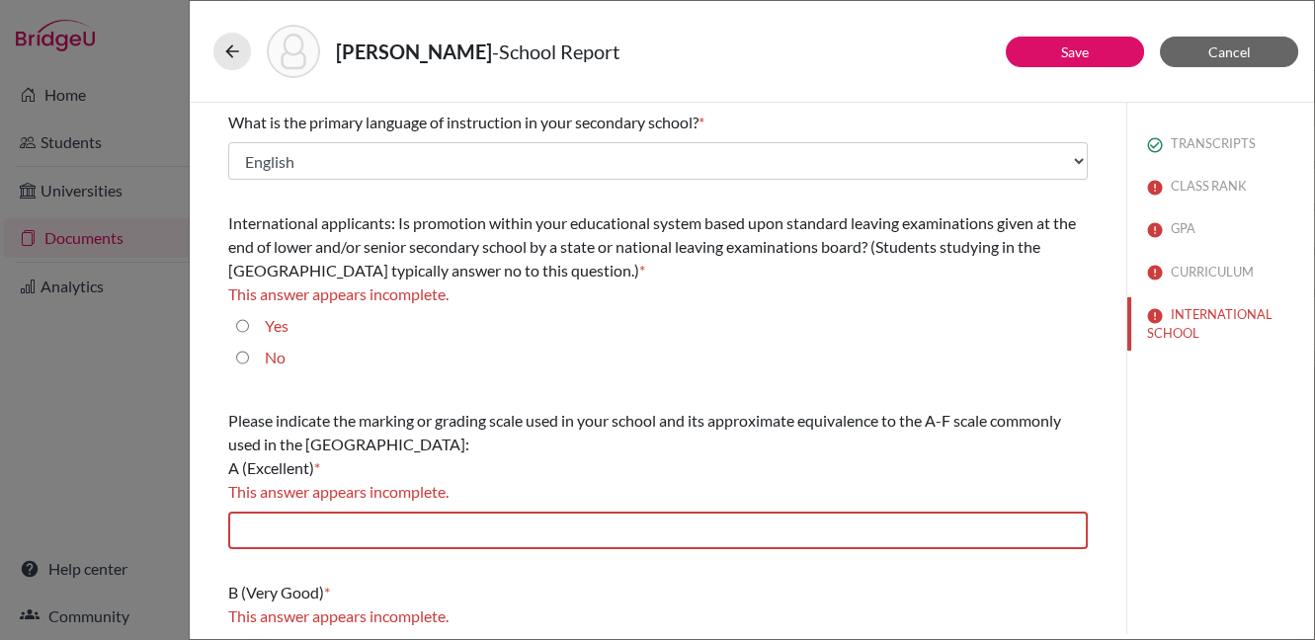
click at [241, 360] on input "No" at bounding box center [242, 358] width 13 height 24
radio input "true"
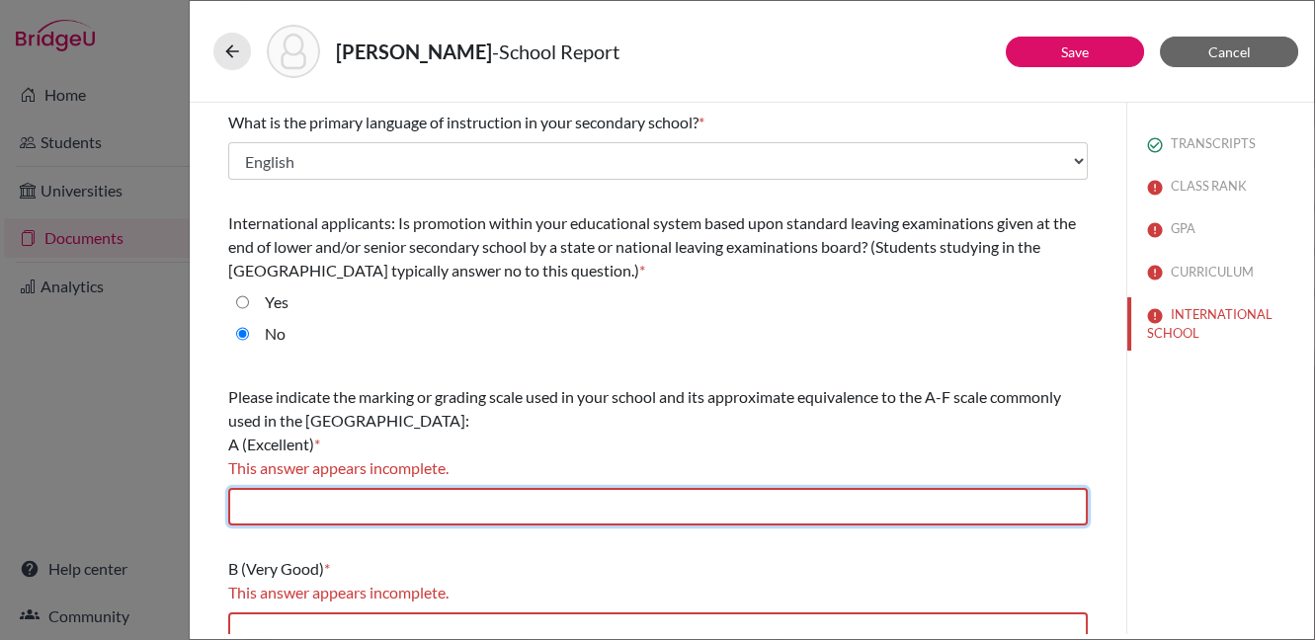
click at [500, 496] on input "text" at bounding box center [657, 507] width 859 height 38
type input "7"
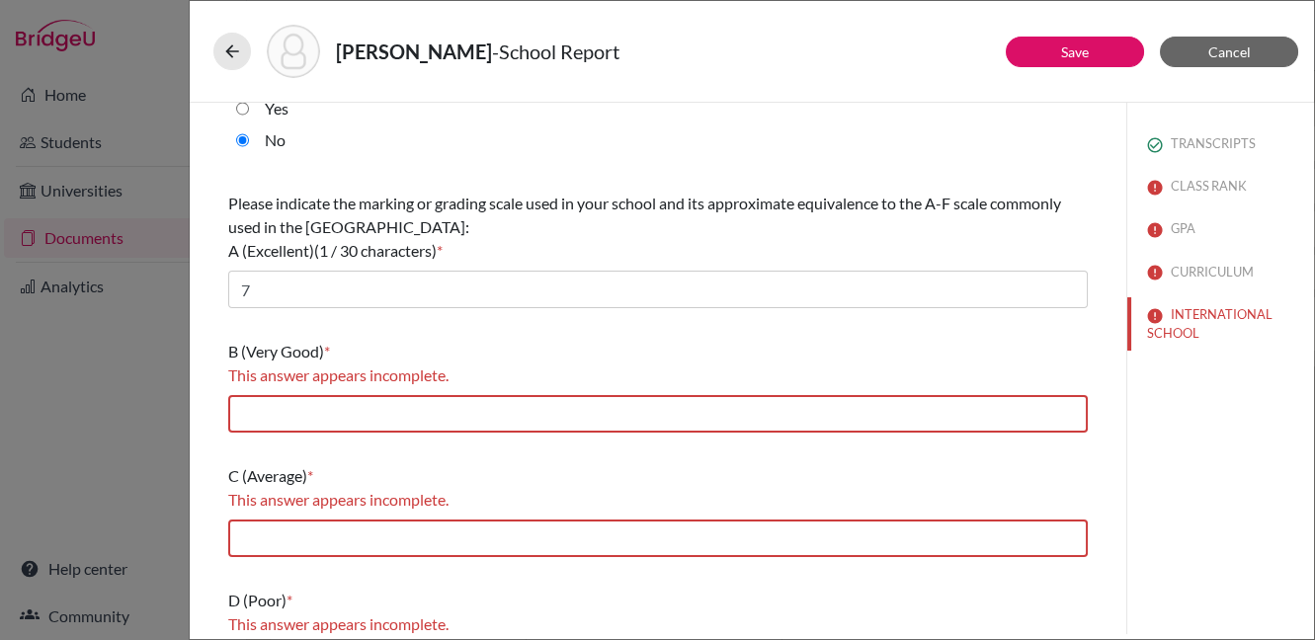
scroll to position [196, 0]
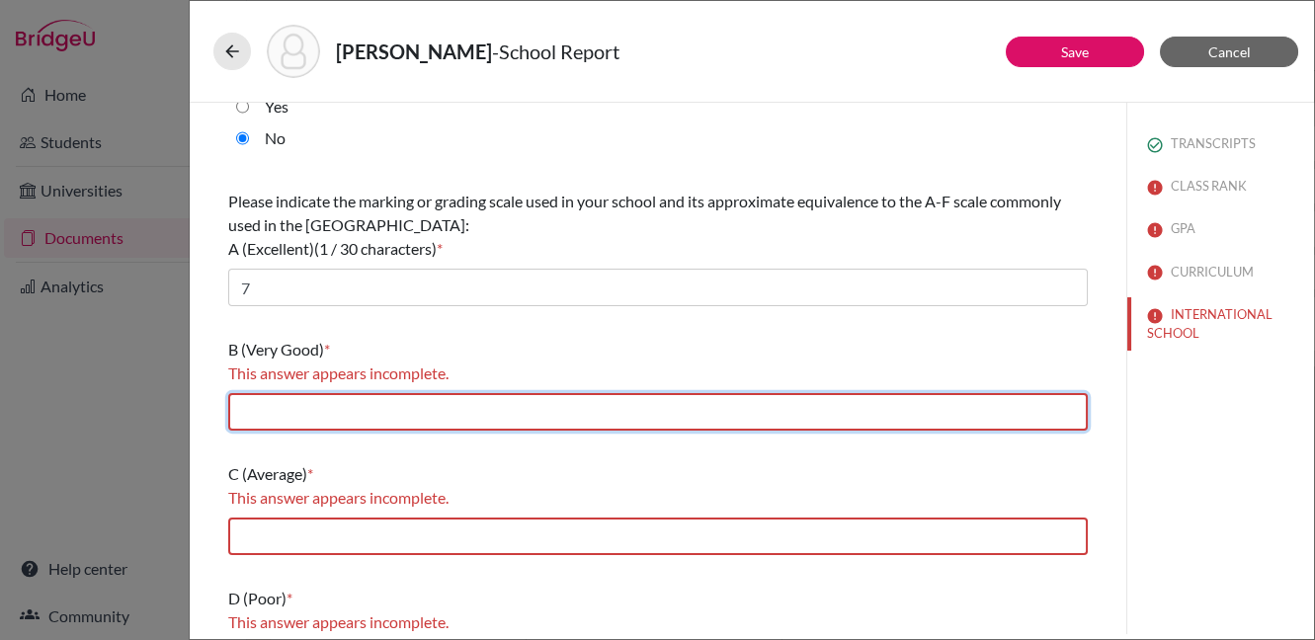
click at [439, 417] on input "text" at bounding box center [657, 412] width 859 height 38
type input "5-6"
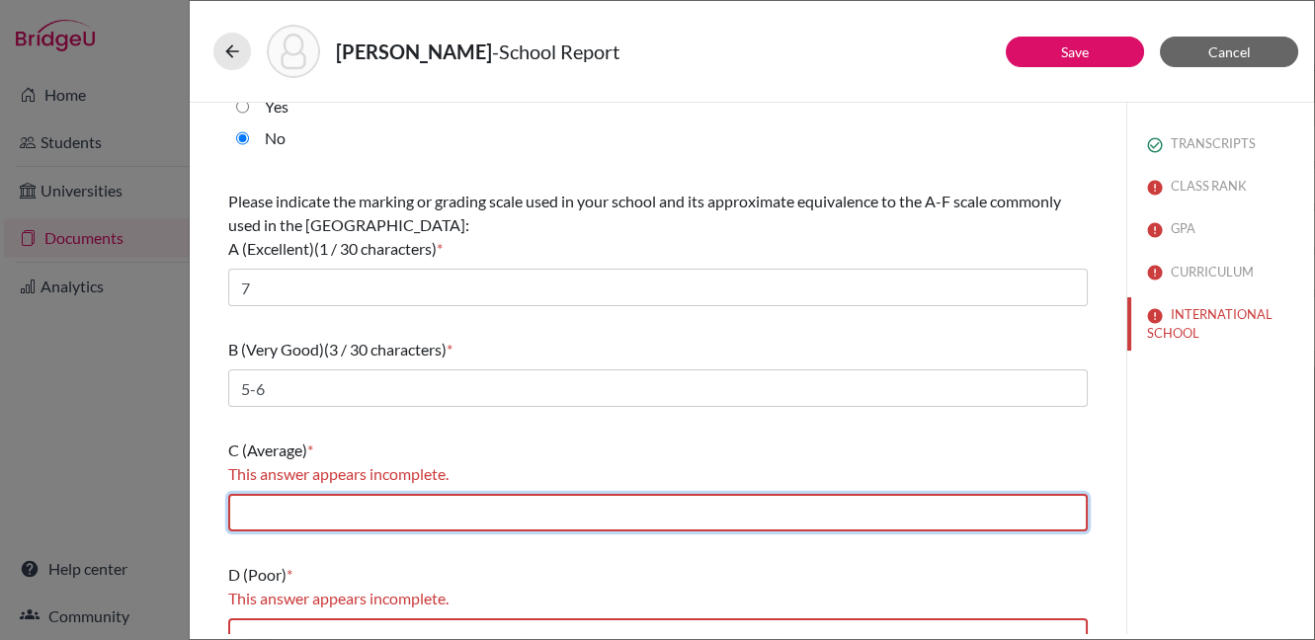
click at [389, 503] on input "text" at bounding box center [657, 513] width 859 height 38
type input "4"
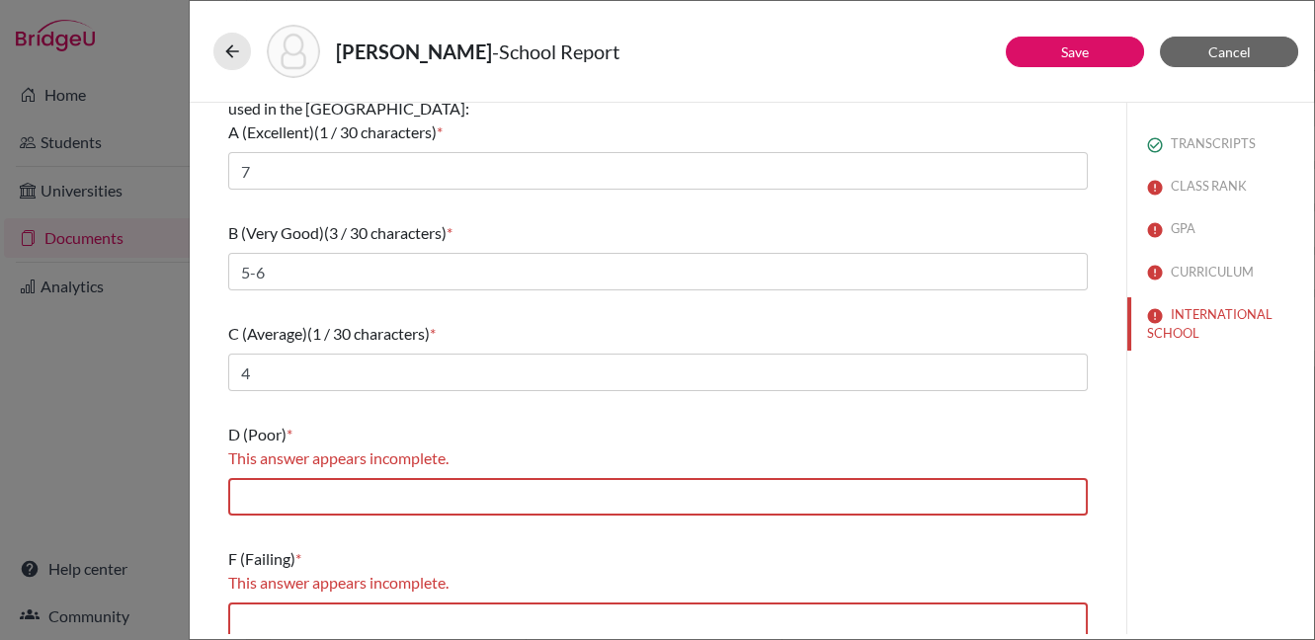
scroll to position [325, 0]
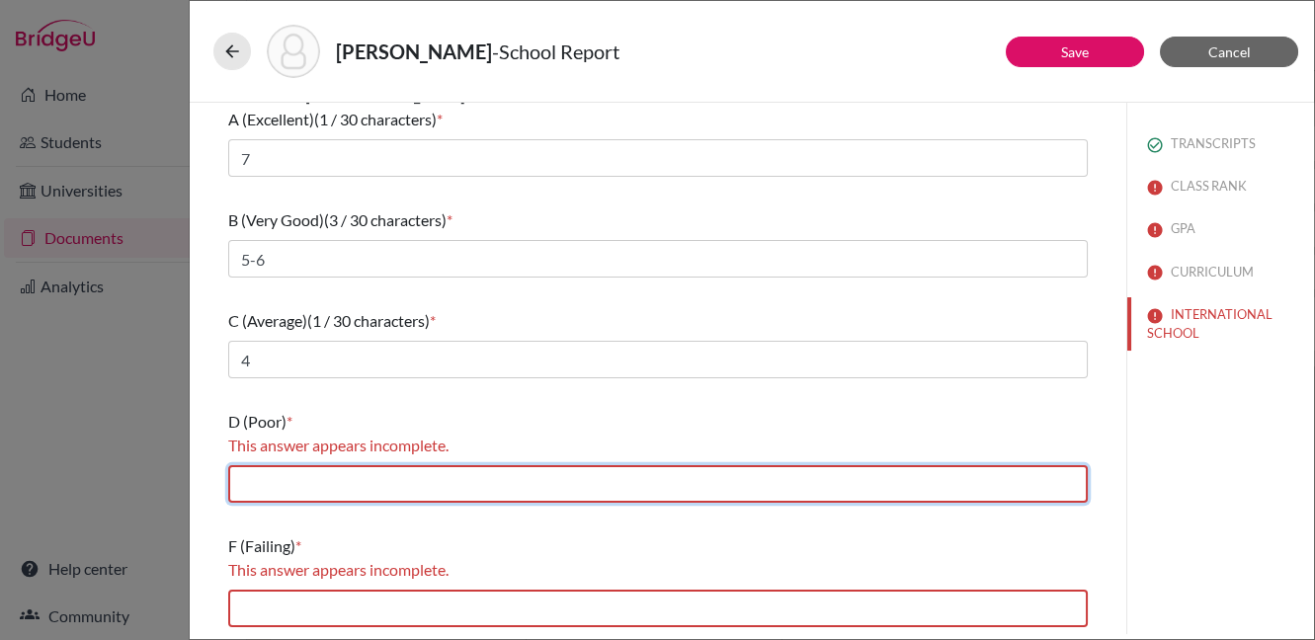
click at [384, 488] on input "text" at bounding box center [657, 484] width 859 height 38
type input "2-3"
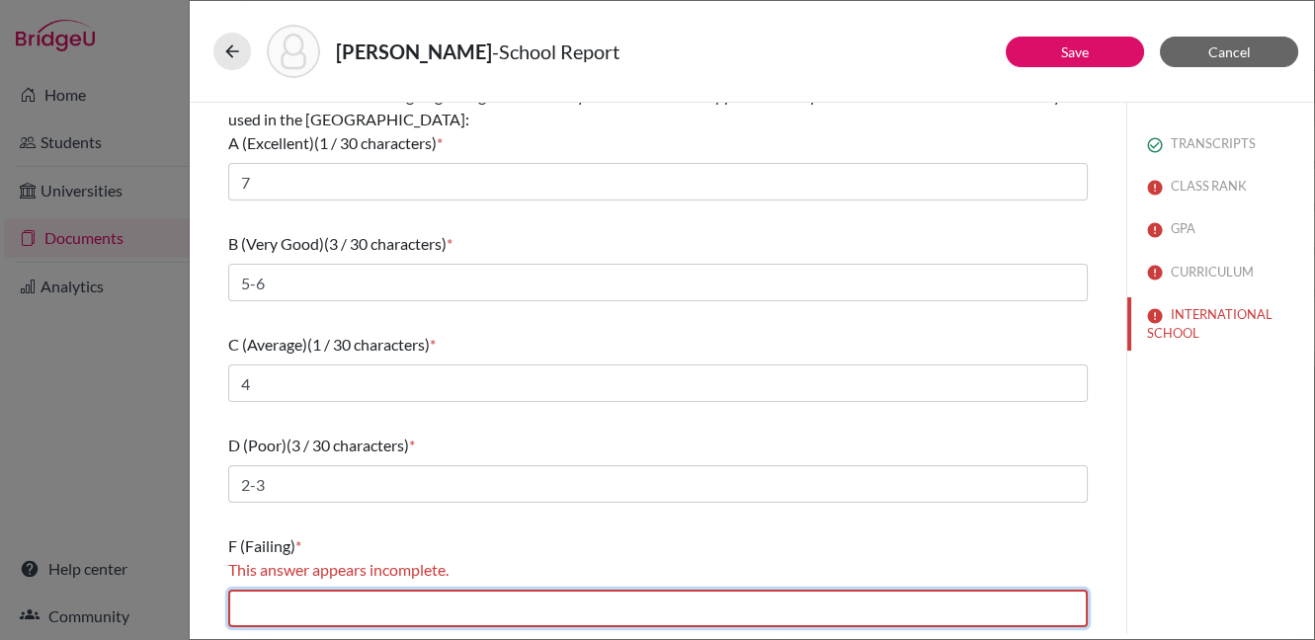
click at [398, 605] on input "text" at bounding box center [657, 609] width 859 height 38
type input "0-1"
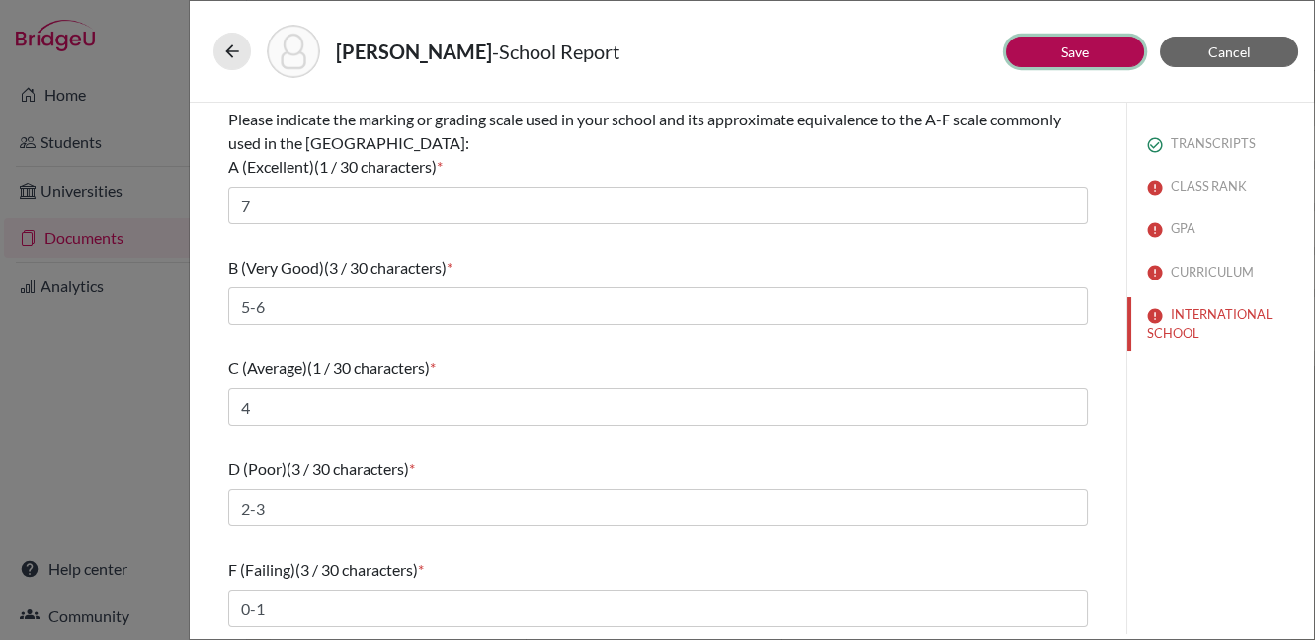
click at [1090, 57] on button "Save" at bounding box center [1075, 52] width 138 height 31
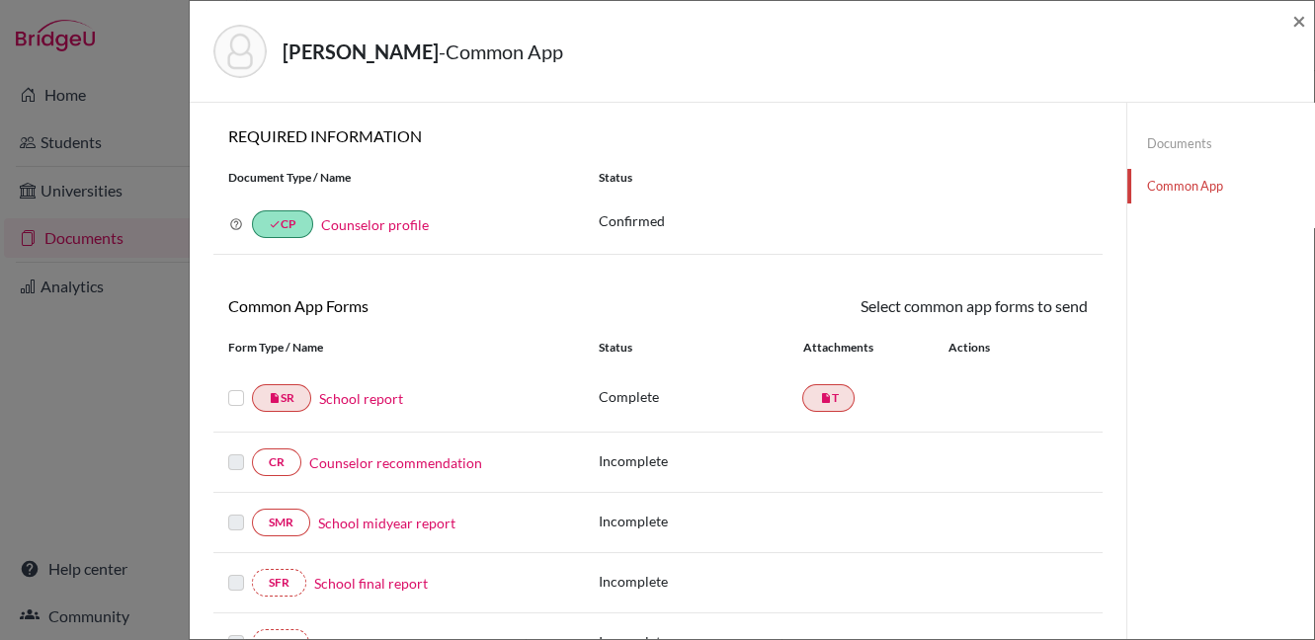
click at [235, 386] on label at bounding box center [236, 386] width 16 height 0
click at [0, 0] on input "checkbox" at bounding box center [0, 0] width 0 height 0
click at [1045, 312] on link "Send" at bounding box center [1047, 309] width 82 height 31
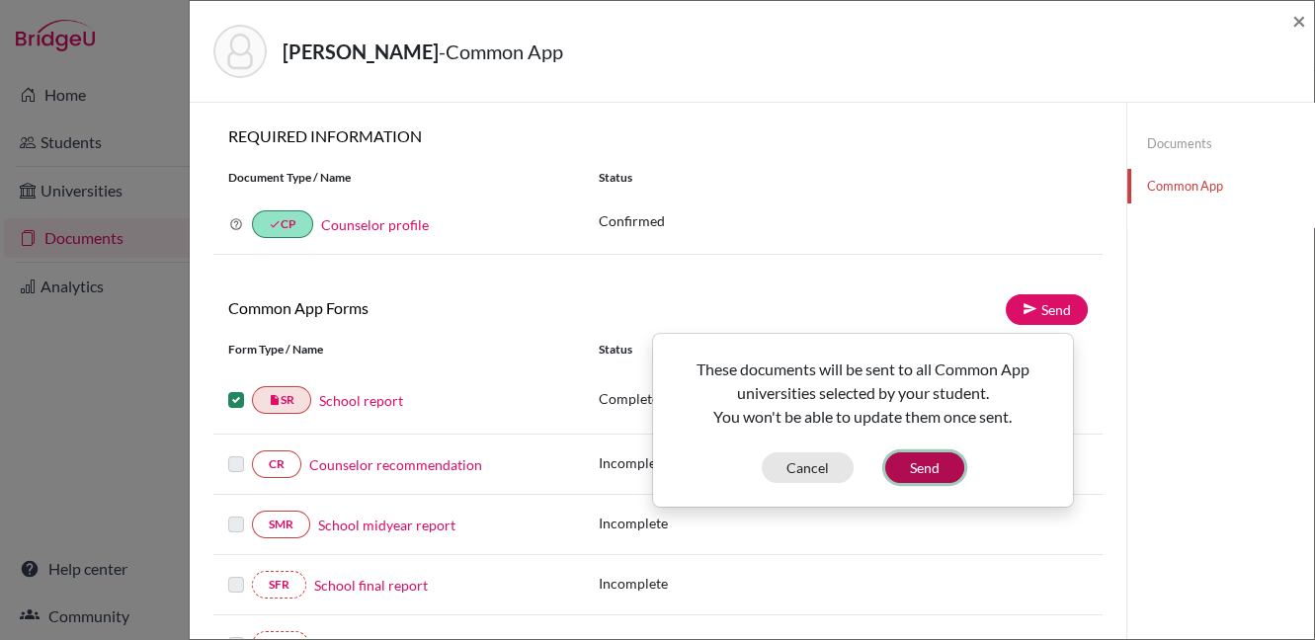
click at [915, 463] on button "Send" at bounding box center [924, 467] width 79 height 31
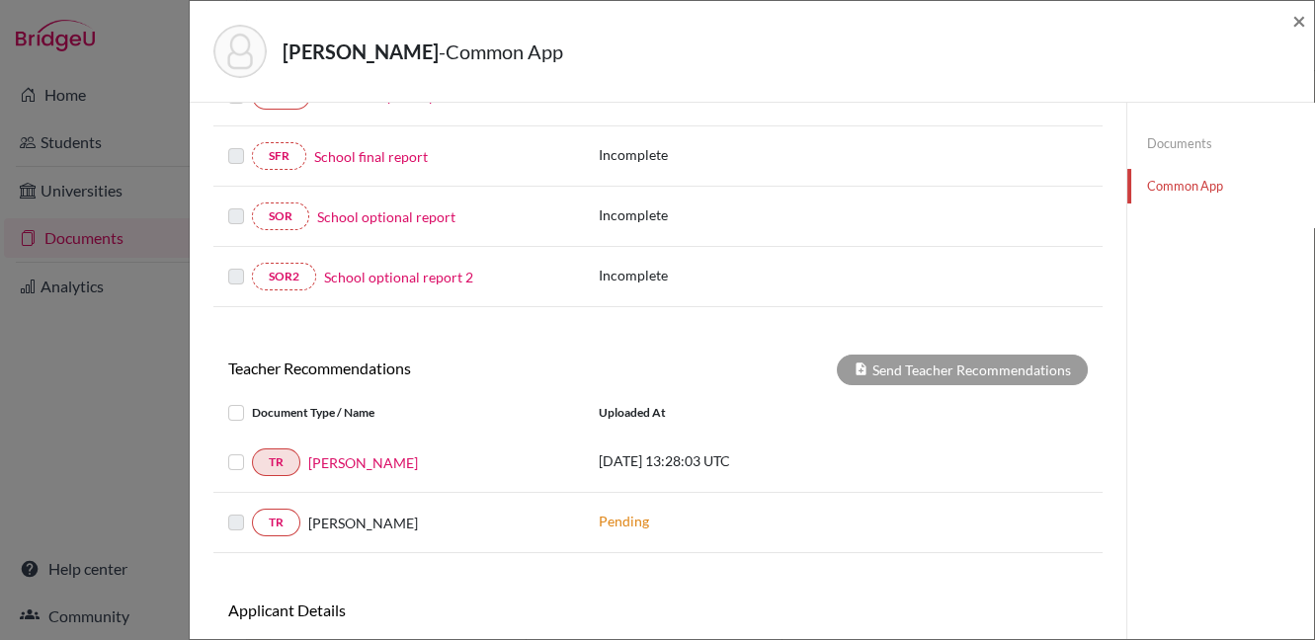
scroll to position [527, 0]
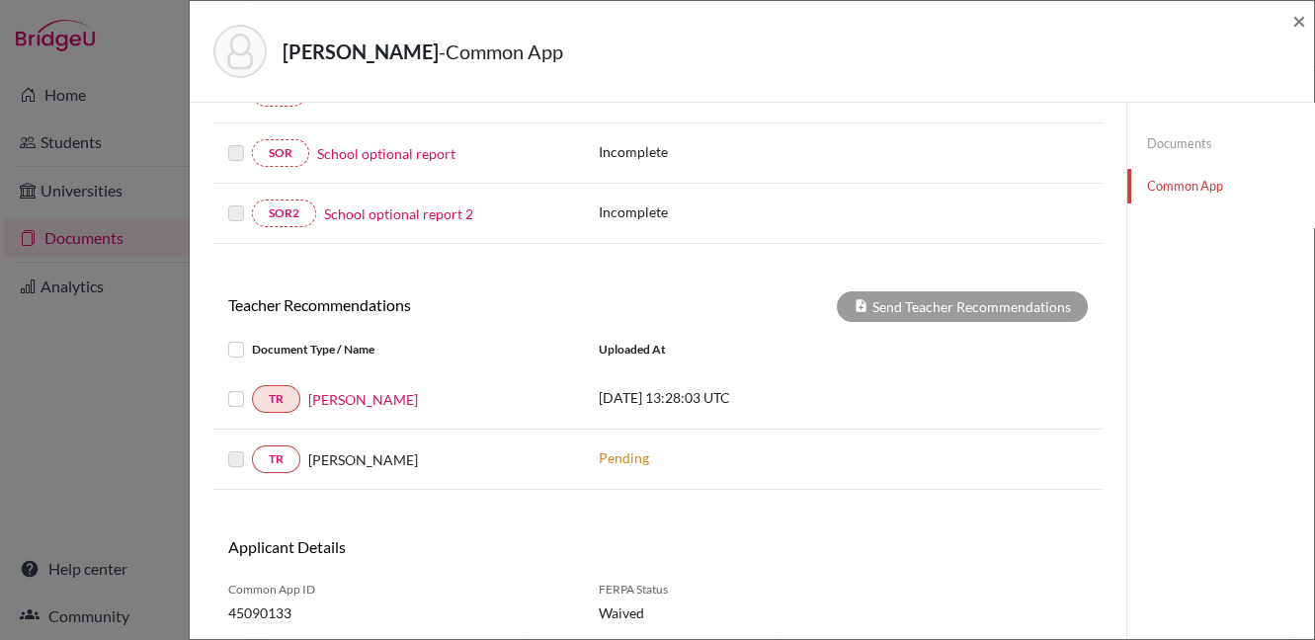
click at [252, 387] on label at bounding box center [252, 387] width 0 height 0
click at [0, 0] on input "checkbox" at bounding box center [0, 0] width 0 height 0
click at [927, 302] on button "Send Teacher Recommendations" at bounding box center [962, 306] width 251 height 31
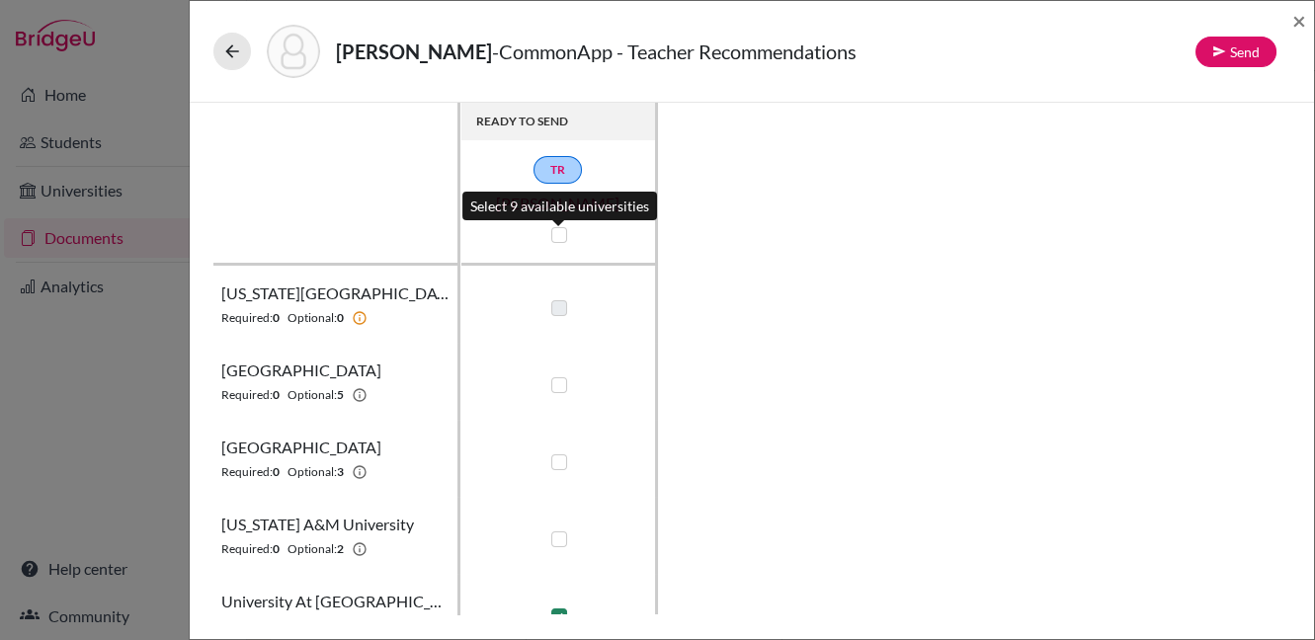
click at [554, 234] on label at bounding box center [559, 235] width 16 height 16
click at [554, 234] on input "checkbox" at bounding box center [554, 233] width 16 height 20
checkbox input "true"
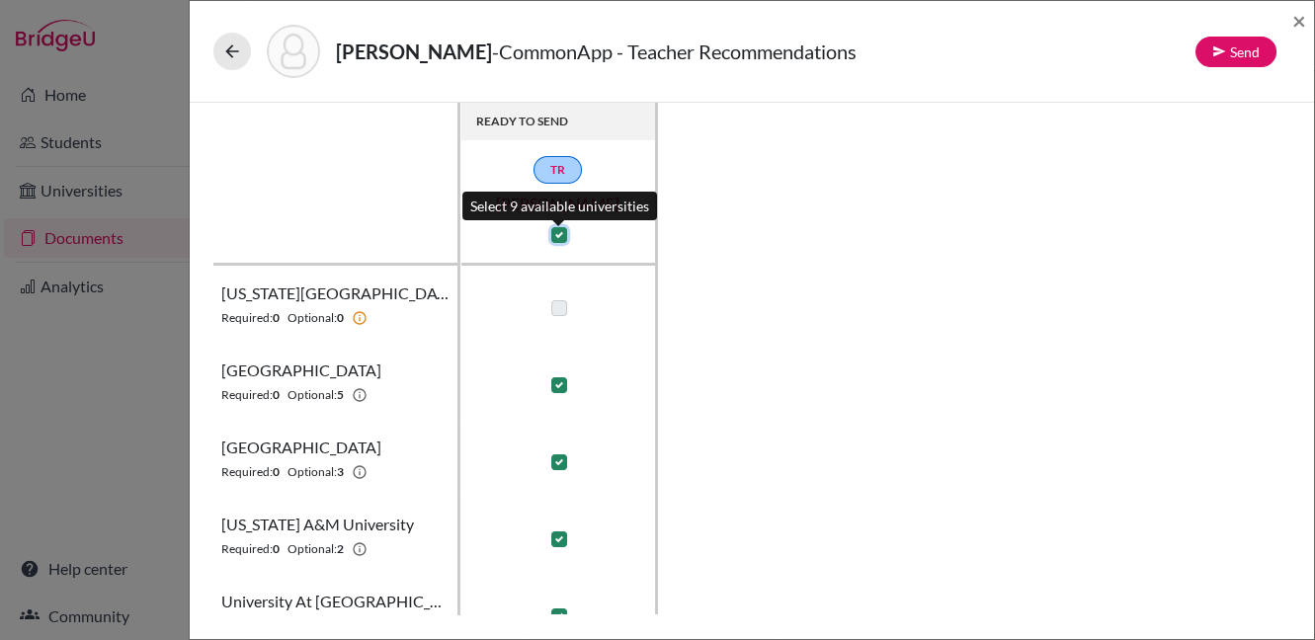
checkbox input "true"
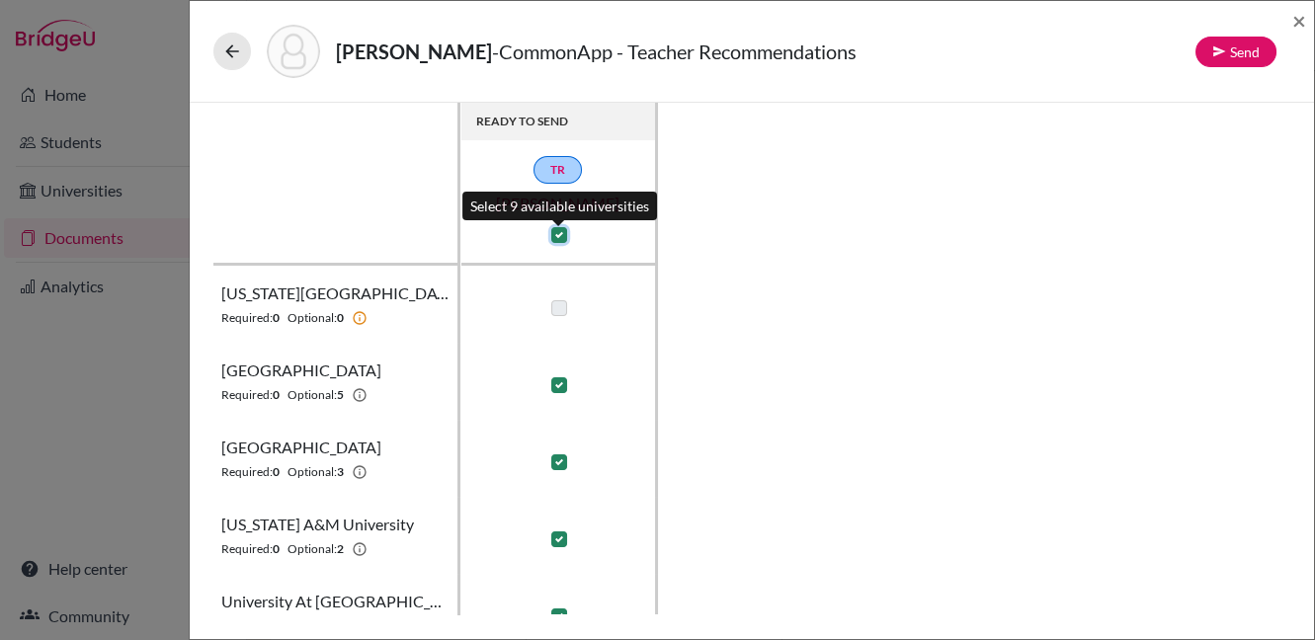
checkbox input "true"
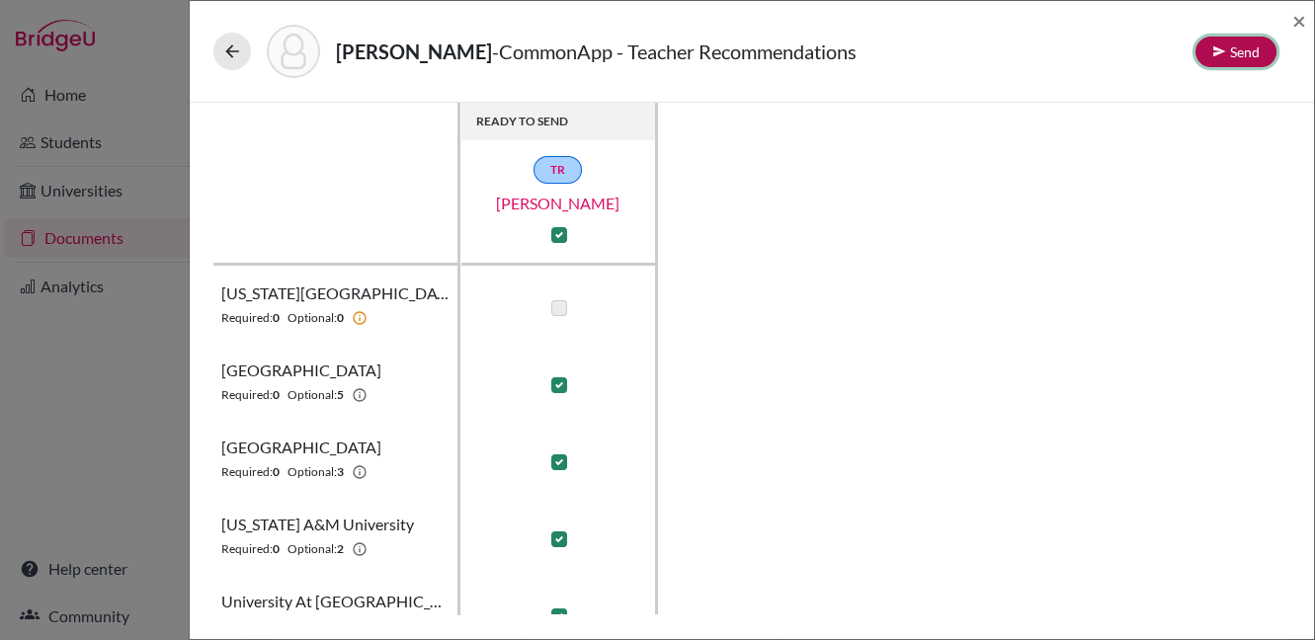
click at [1247, 53] on button "Send" at bounding box center [1235, 52] width 81 height 31
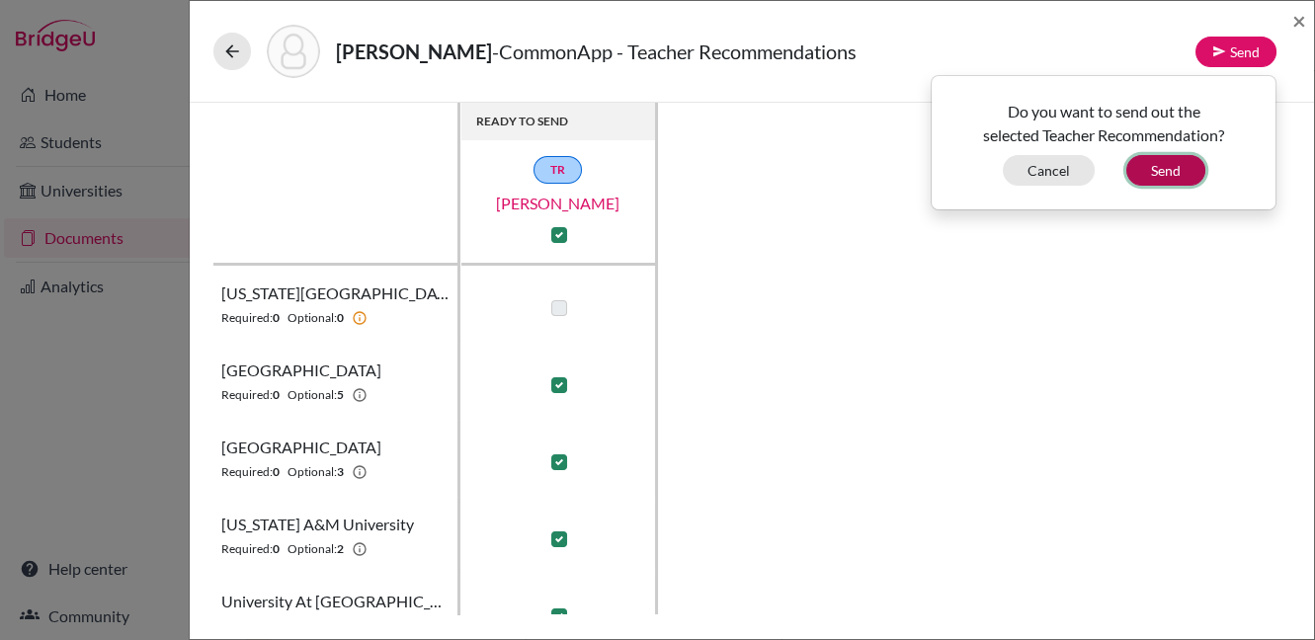
click at [1163, 173] on button "Send" at bounding box center [1165, 170] width 79 height 31
checkbox input "false"
